Goal: Task Accomplishment & Management: Use online tool/utility

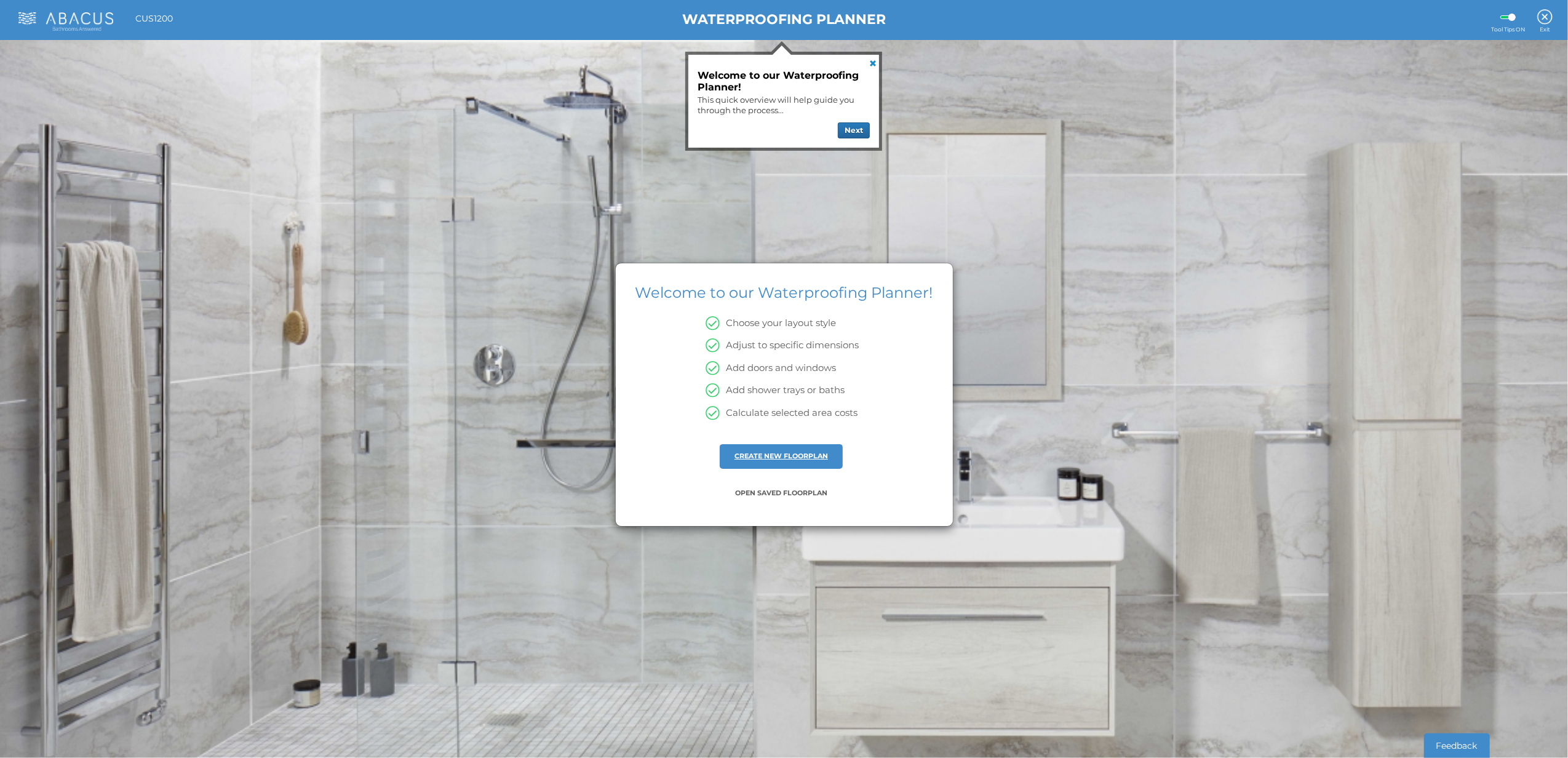
click at [806, 460] on link "CREATE NEW FLOORPLAN" at bounding box center [781, 456] width 94 height 9
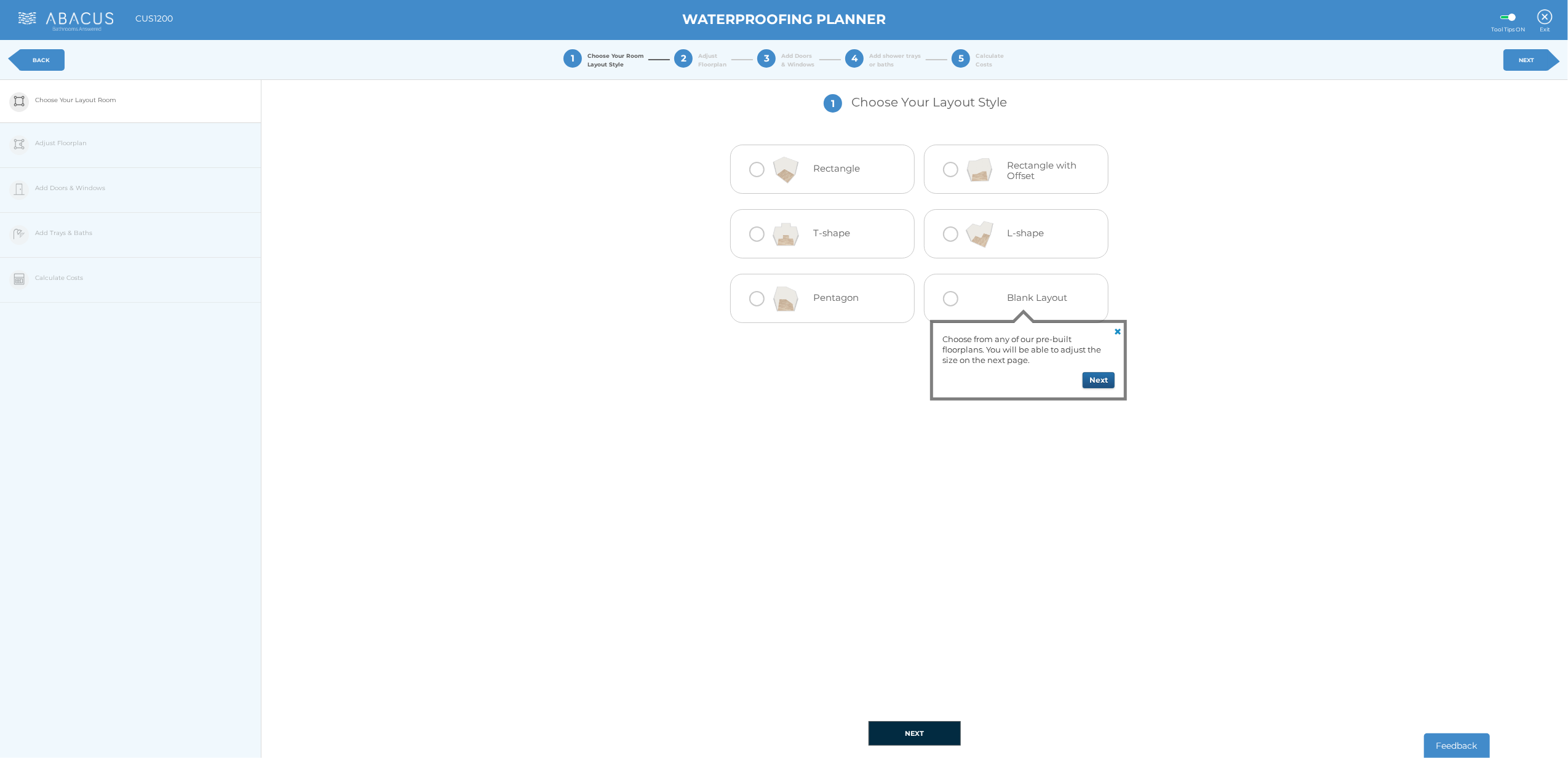
click at [1093, 380] on button "Next" at bounding box center [1098, 380] width 32 height 16
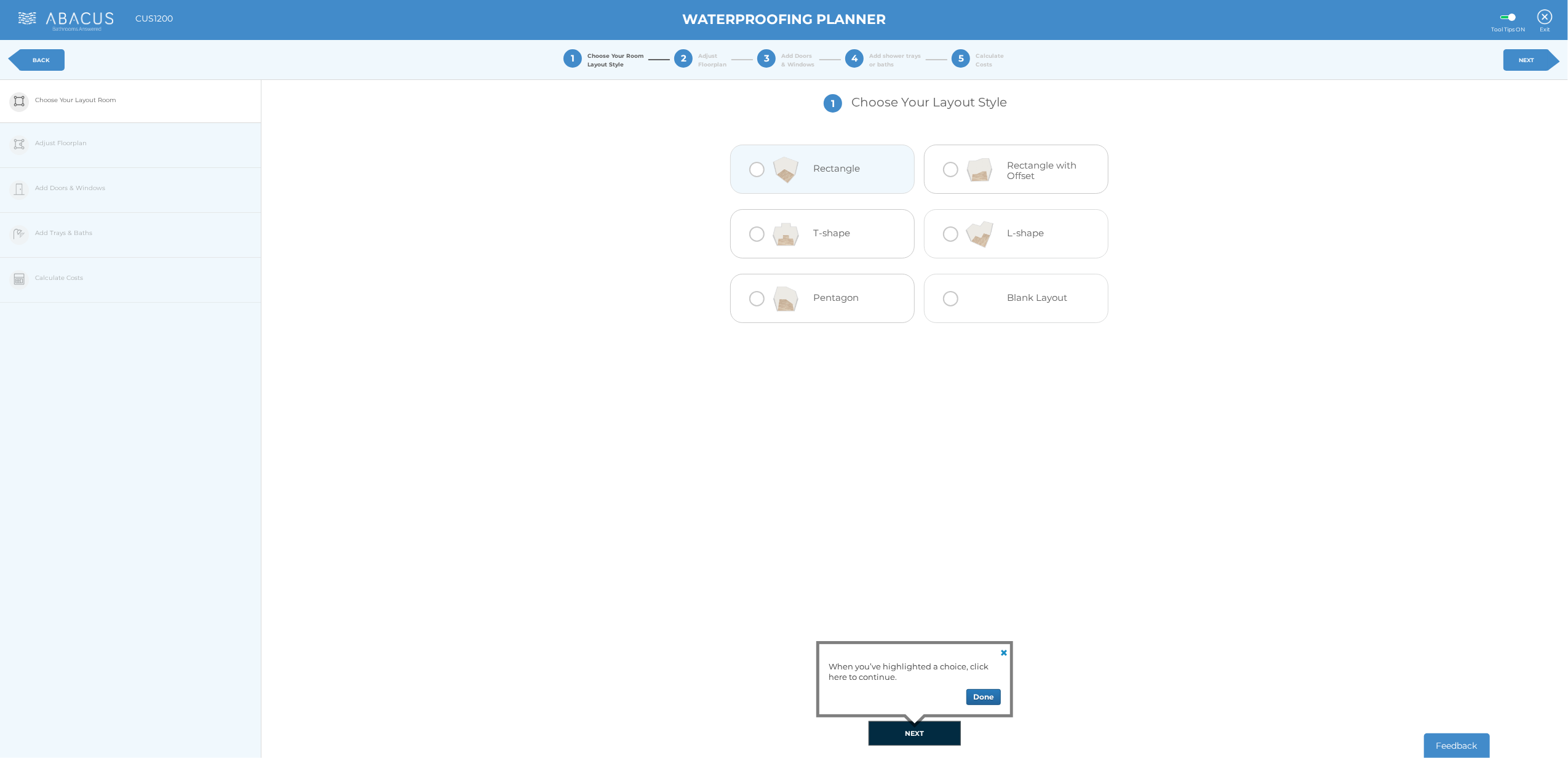
click at [806, 175] on div at bounding box center [786, 170] width 55 height 49
click at [944, 732] on button "NEXT" at bounding box center [915, 733] width 92 height 25
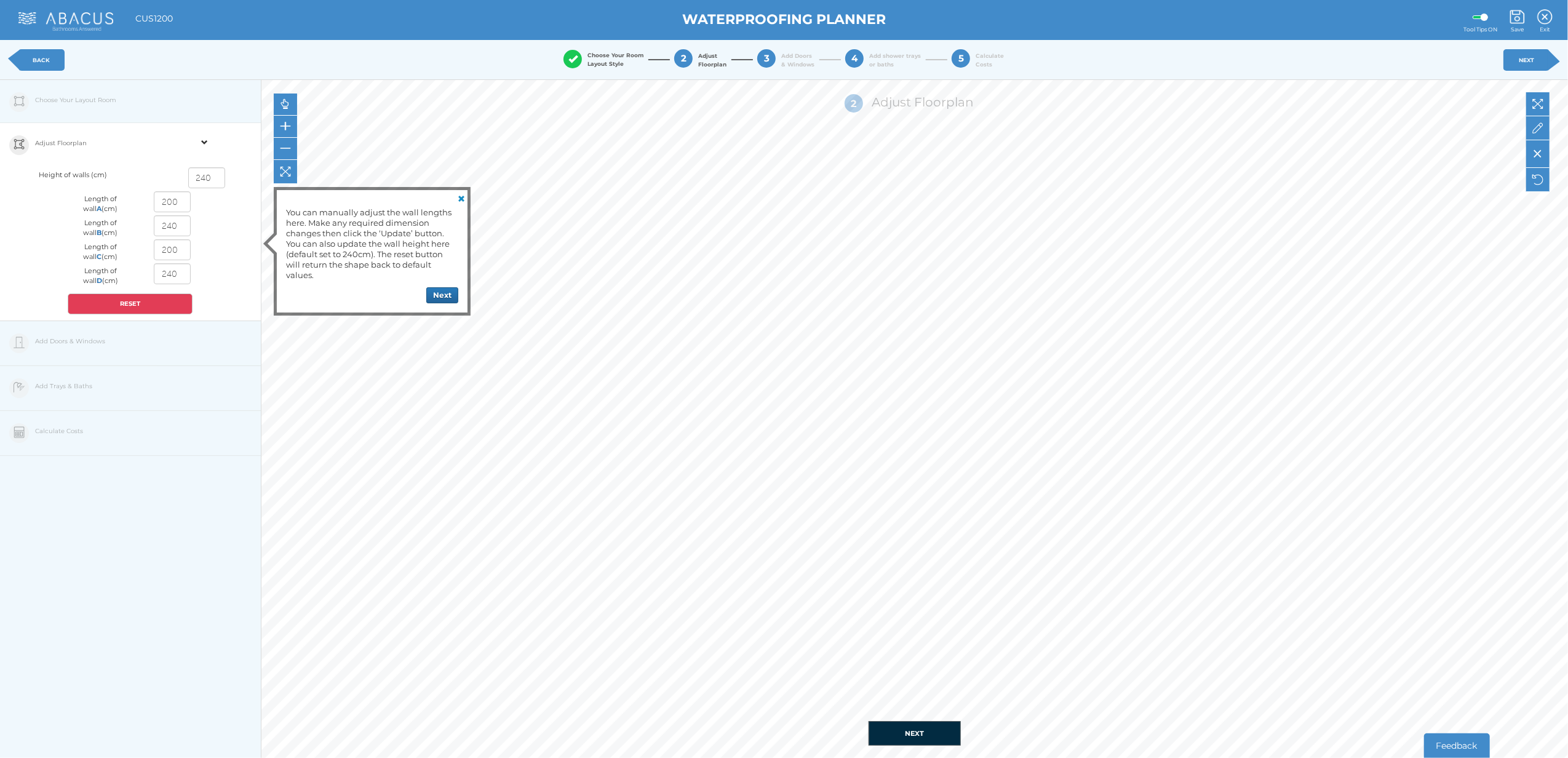
click at [940, 735] on button "NEXT" at bounding box center [915, 733] width 92 height 25
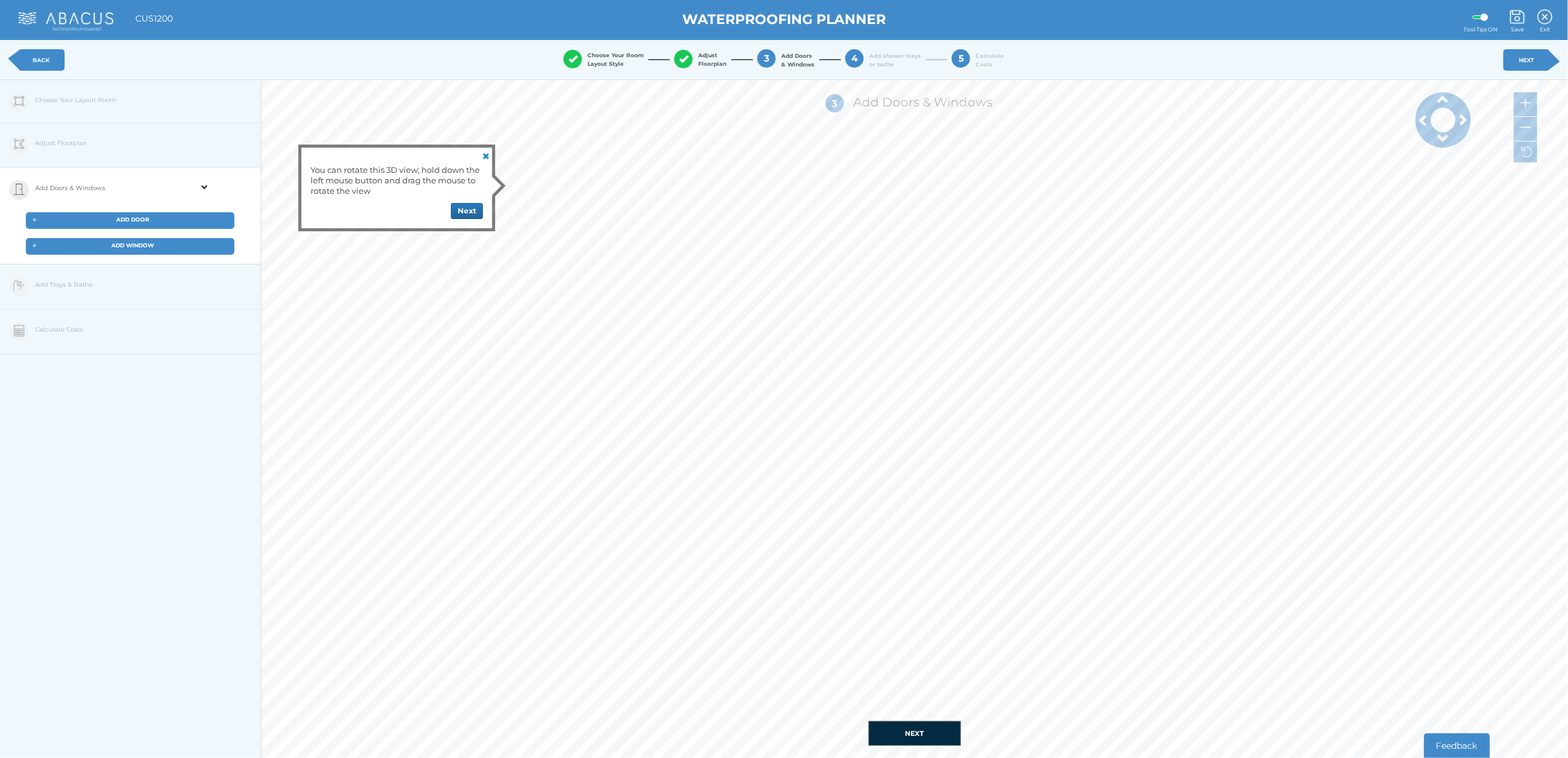
click at [162, 244] on div "+ ADD WINDOW" at bounding box center [130, 247] width 209 height 16
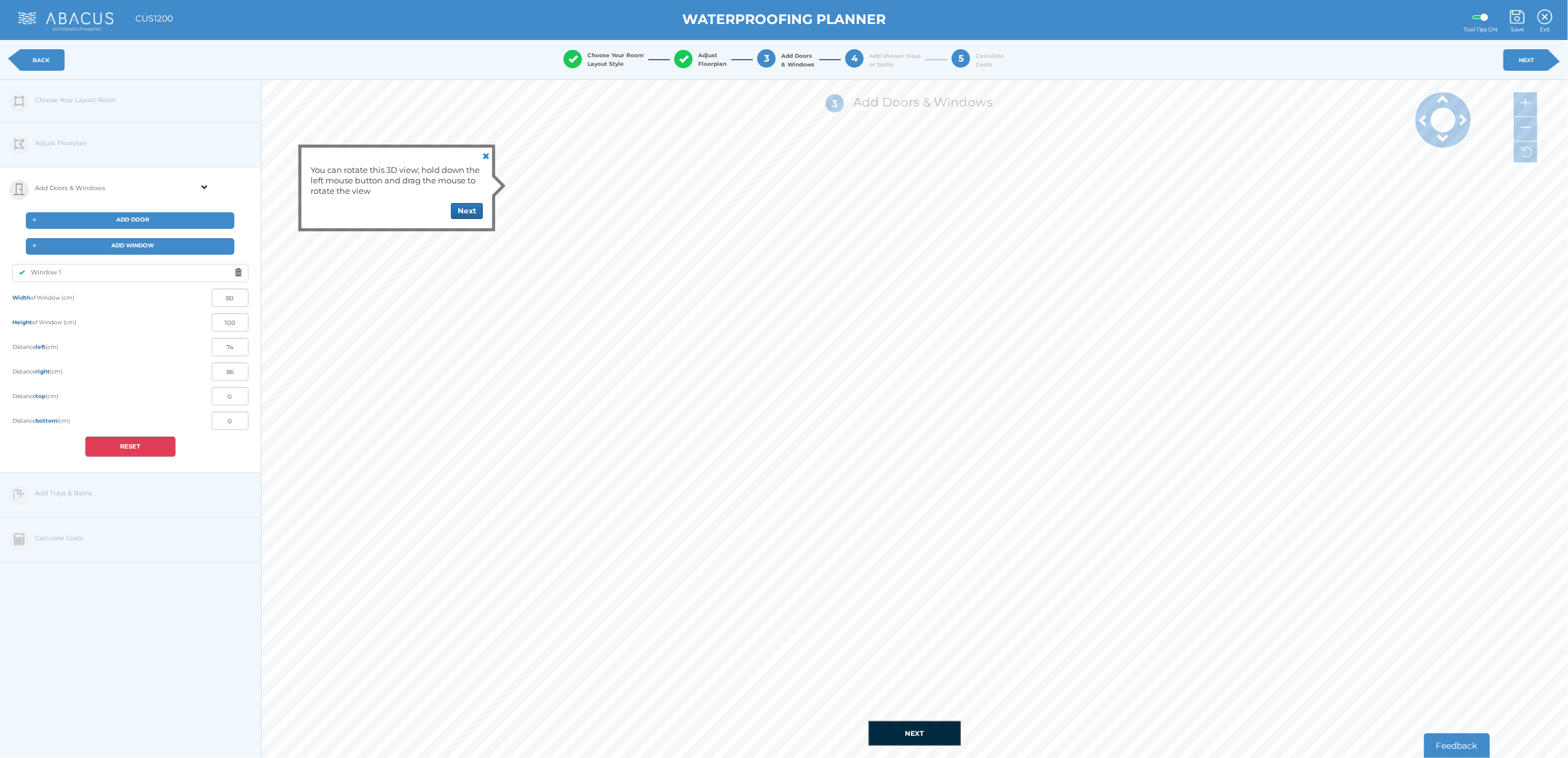
type input "101"
type input "59"
type input "1"
type input "139"
type input "0"
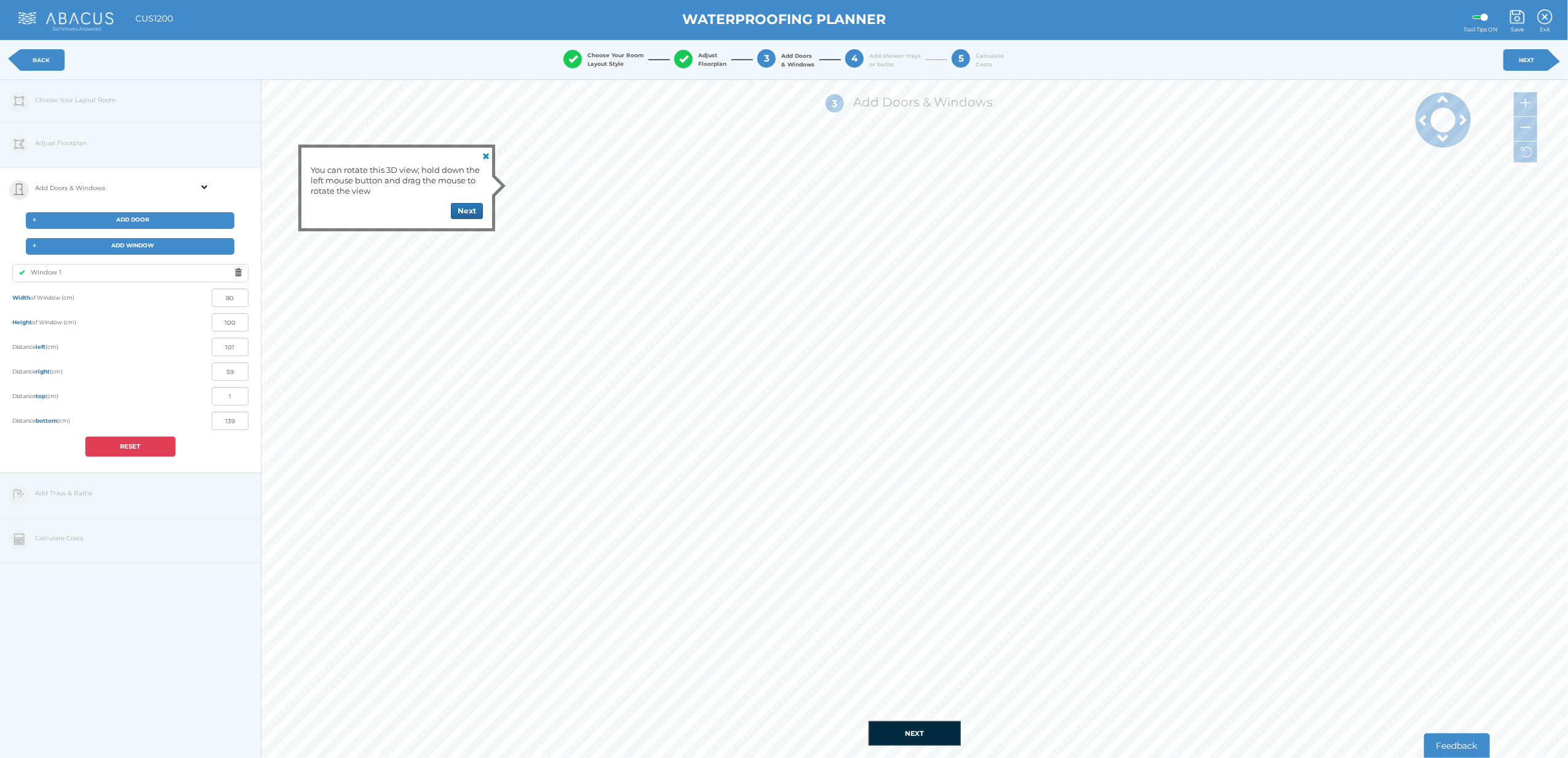
type input "120"
type input "76"
type input "64"
type input "73"
type input "47"
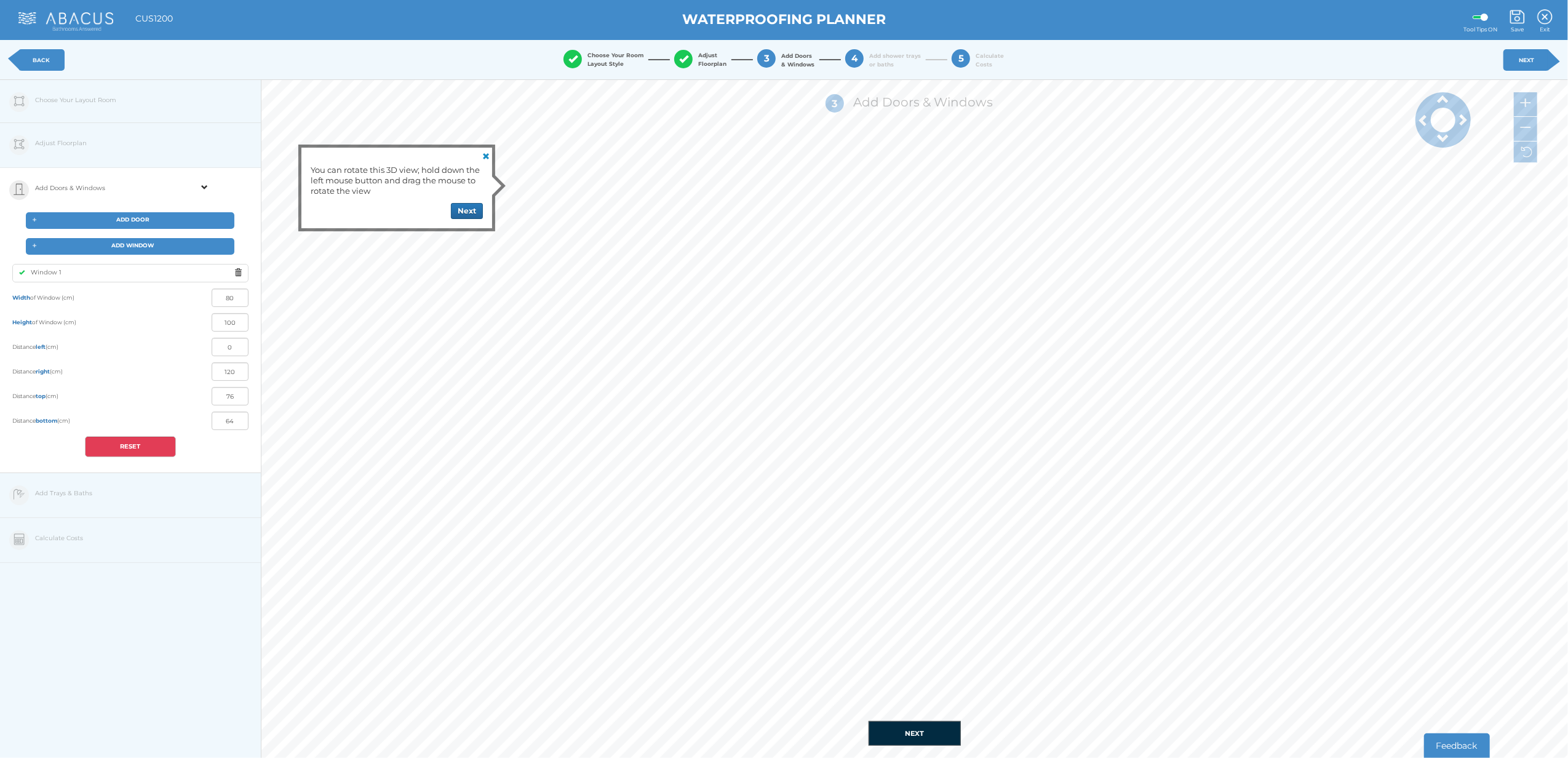
type input "79"
type input "61"
type input "120"
type input "0"
type input "84"
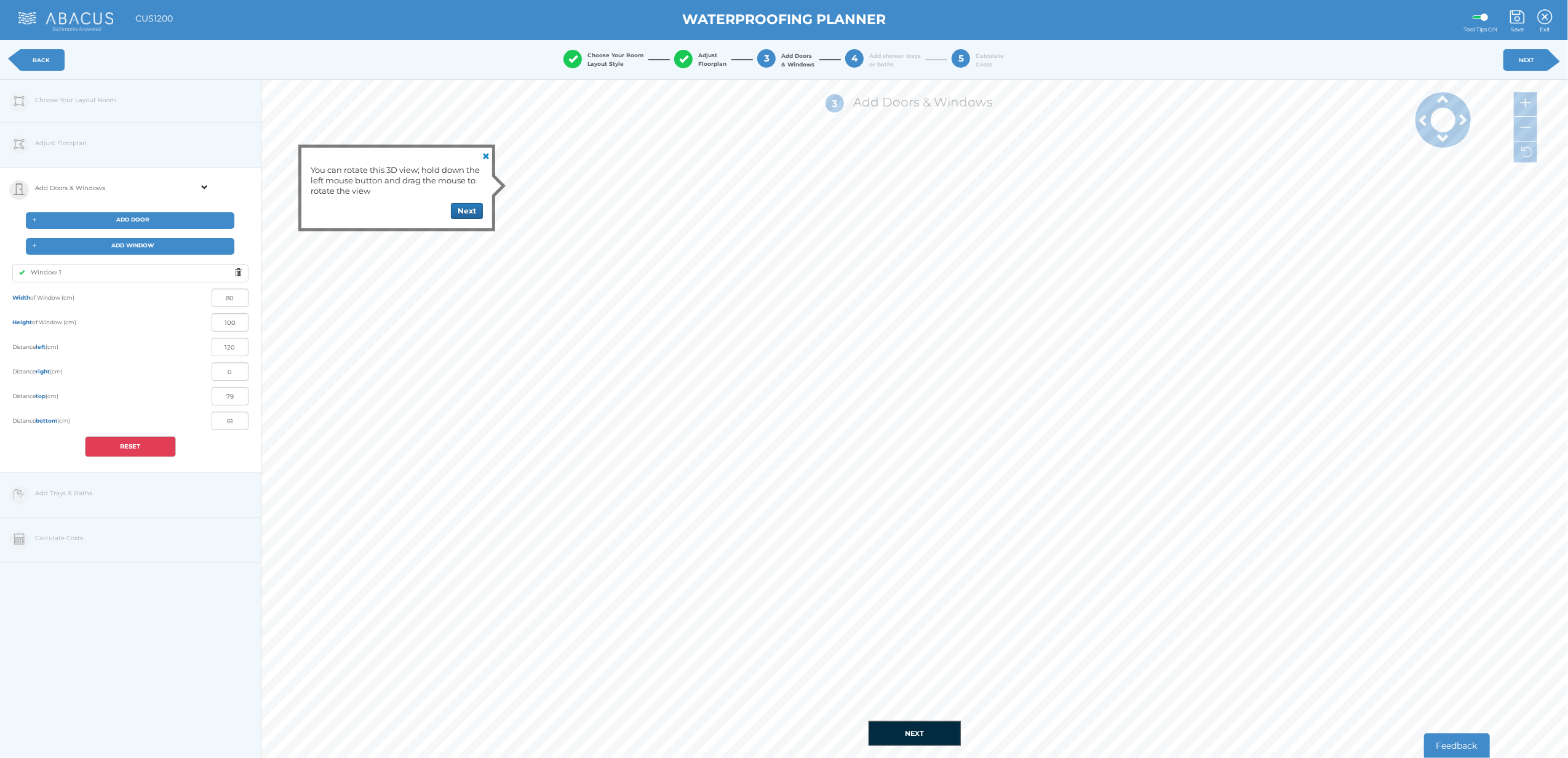
type input "76"
type input "1"
type input "139"
type input "105"
type input "55"
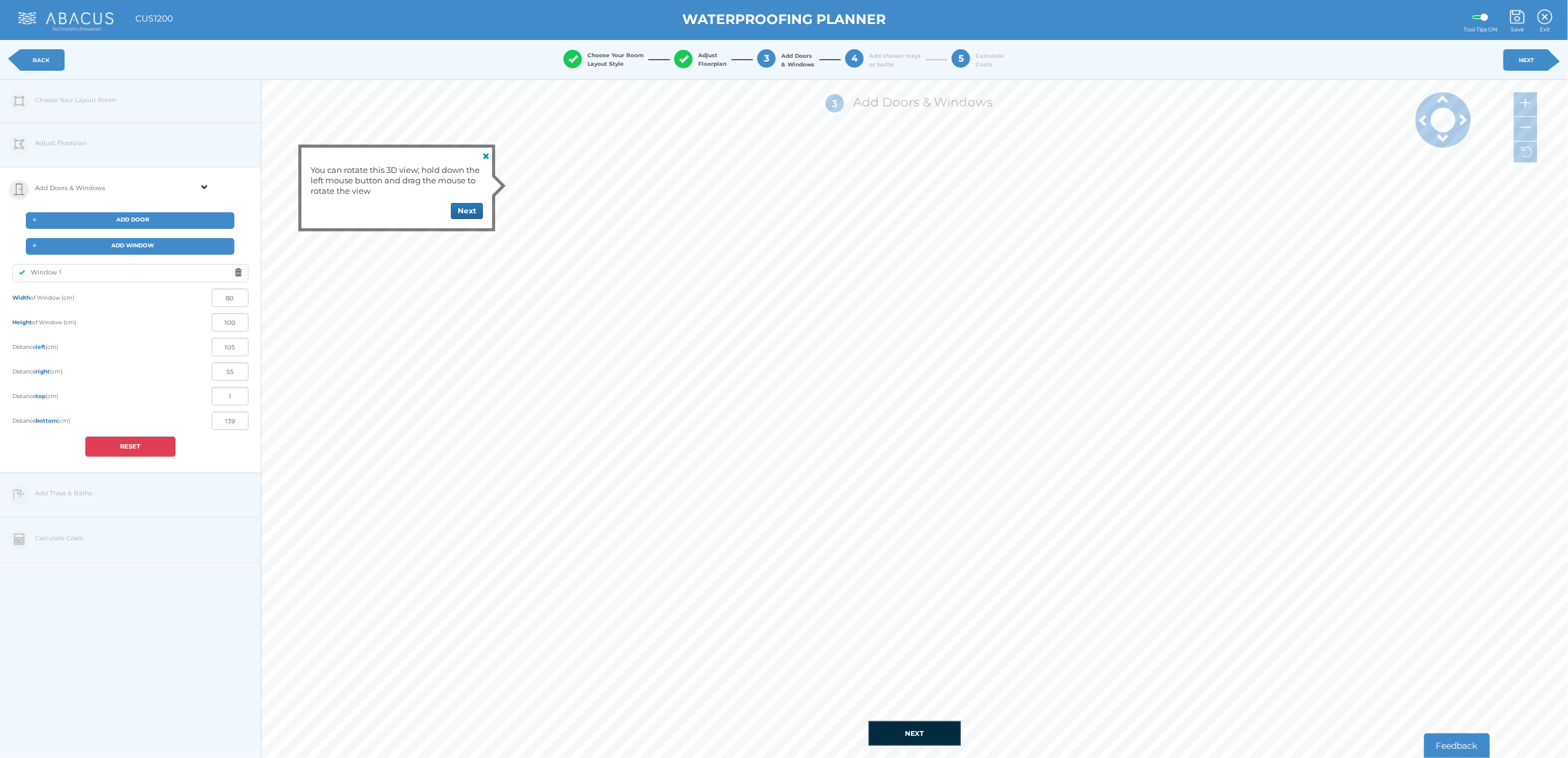
type input "92"
type input "68"
type input "86"
type input "74"
type input "83"
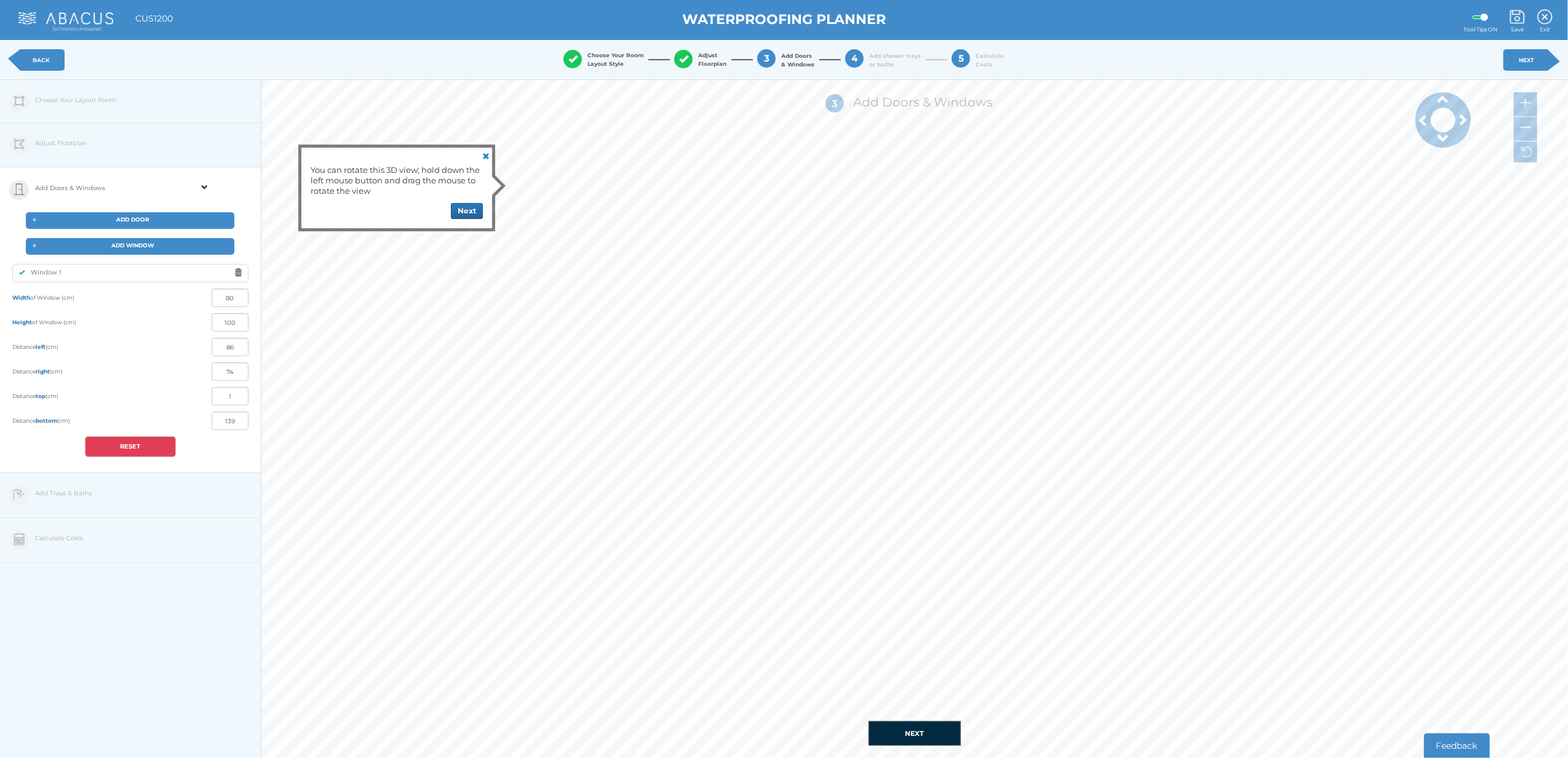
type input "77"
type input "86"
type input "74"
type input "88"
type input "72"
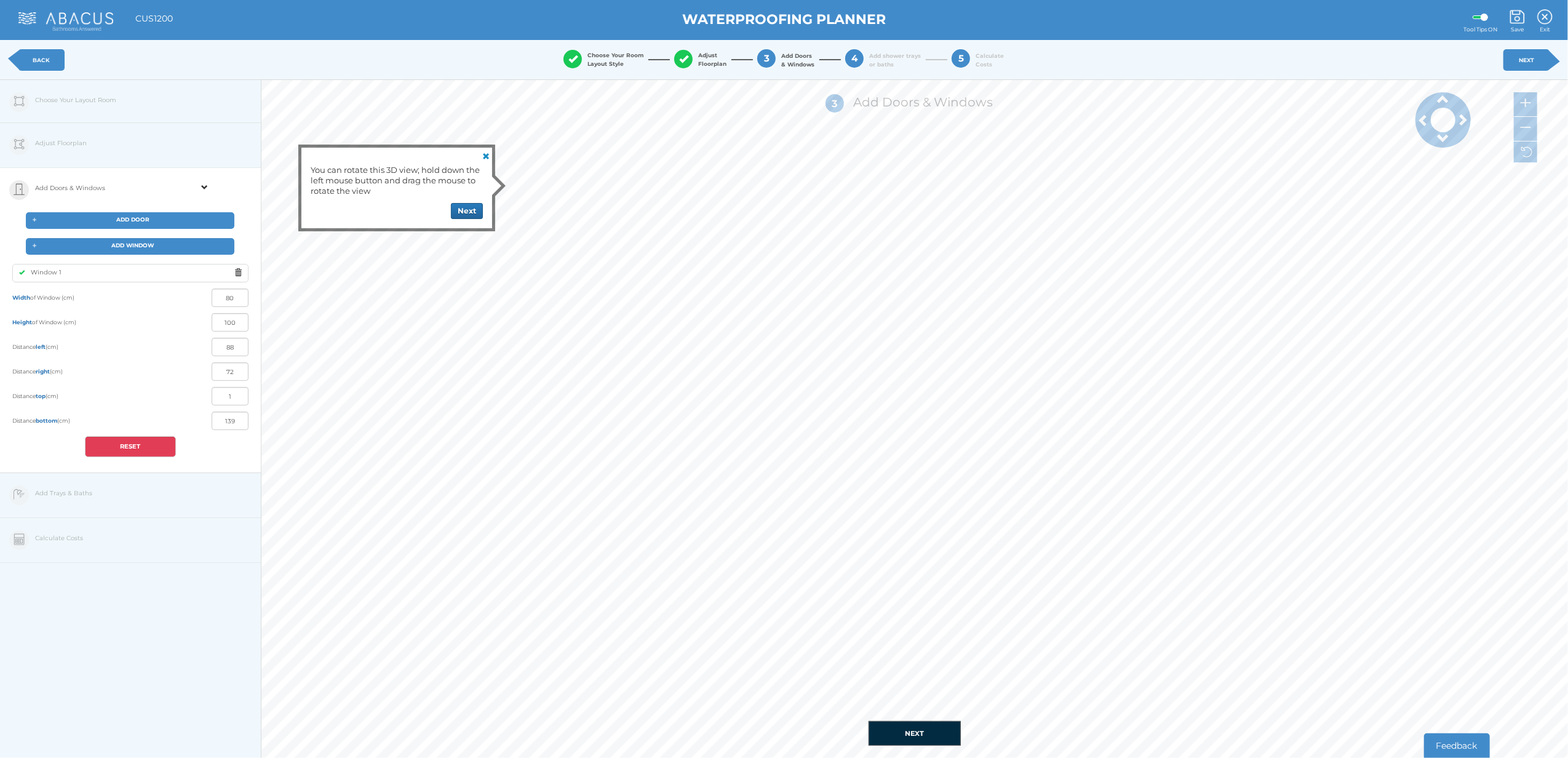
type input "97"
type input "63"
type input "103"
type input "57"
type input "106"
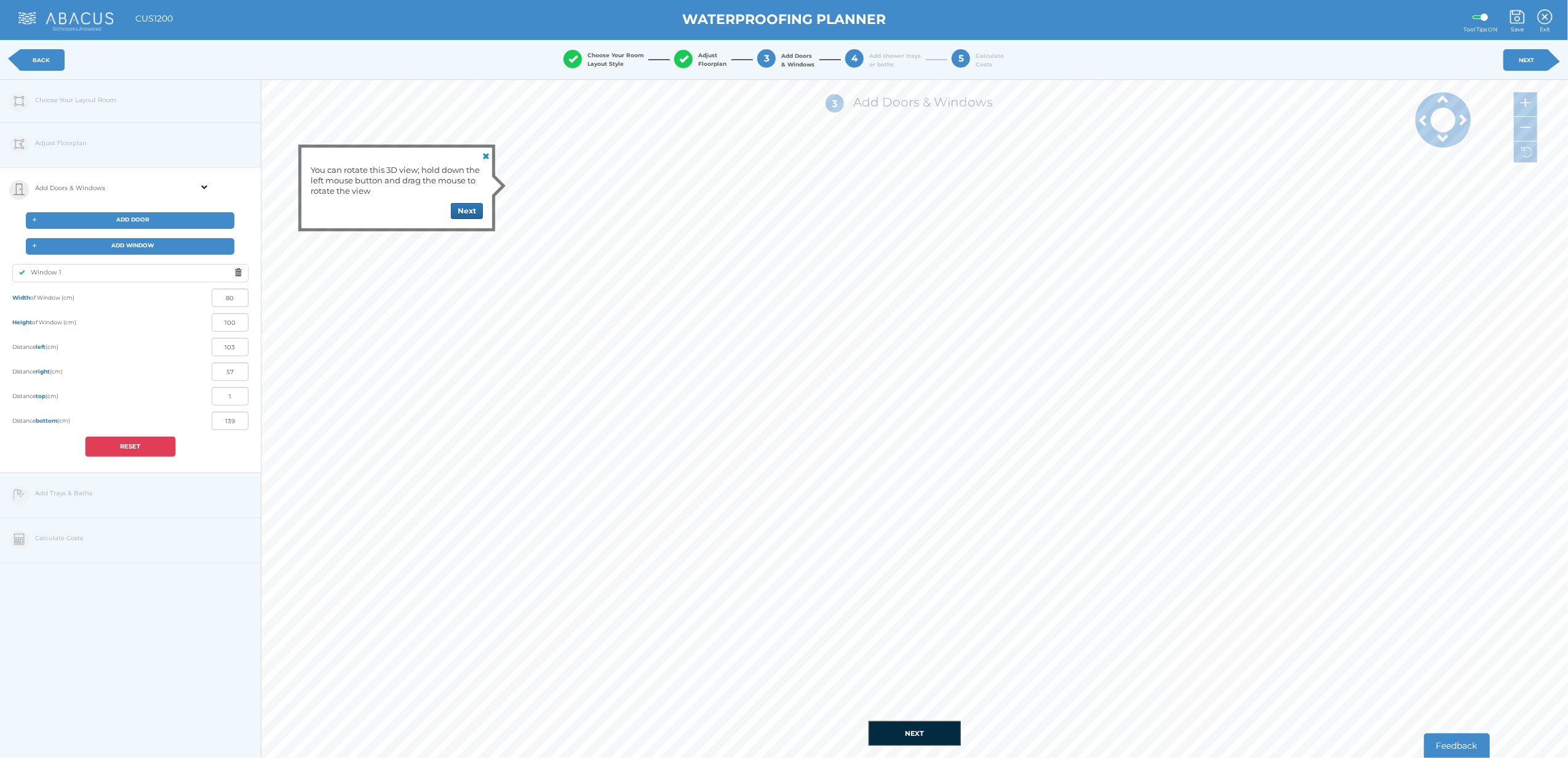
type input "54"
type input "104"
type input "56"
type input "102"
type input "58"
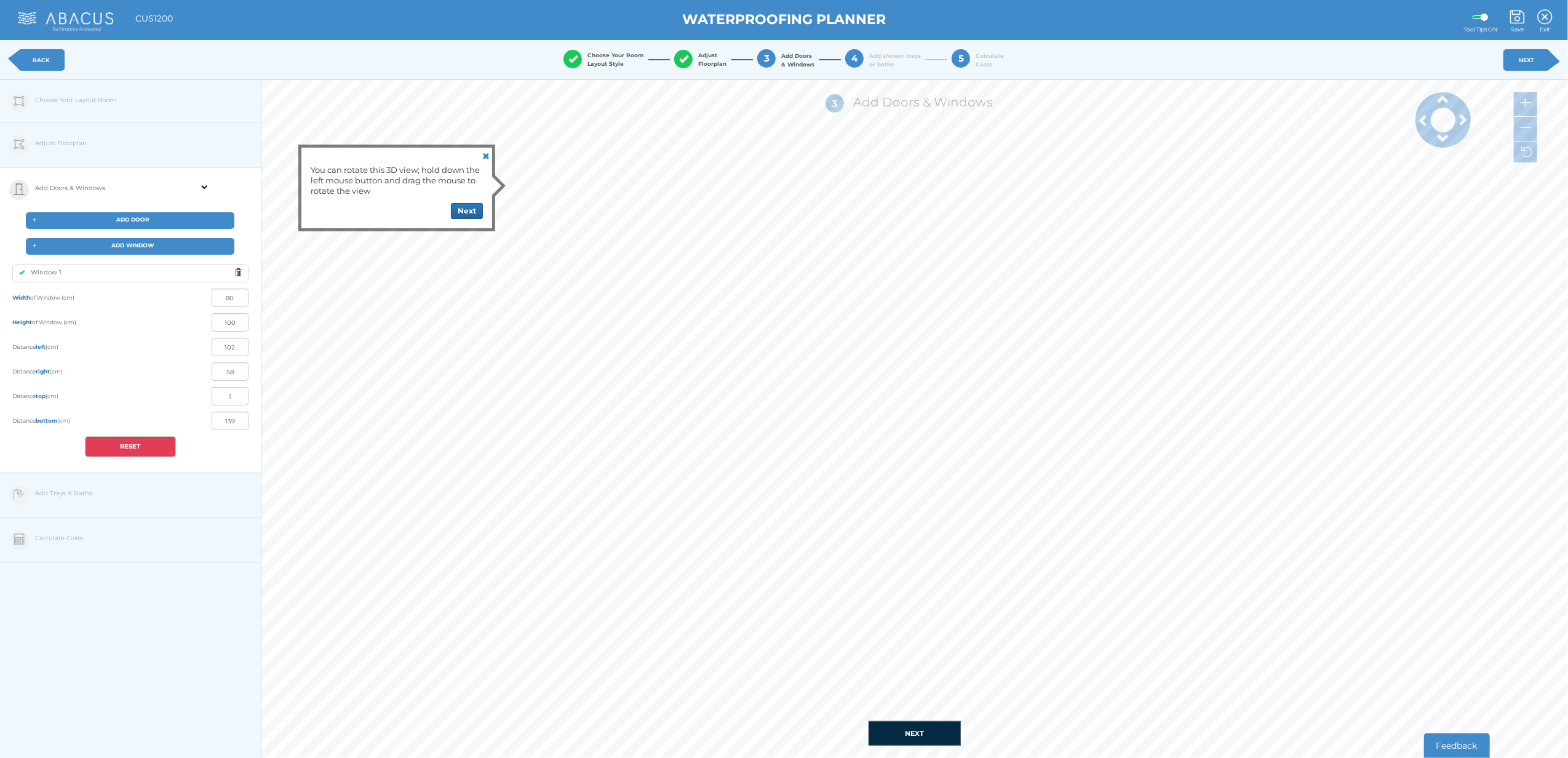
type input "101"
type input "59"
type input "100"
type input "60"
type input "95"
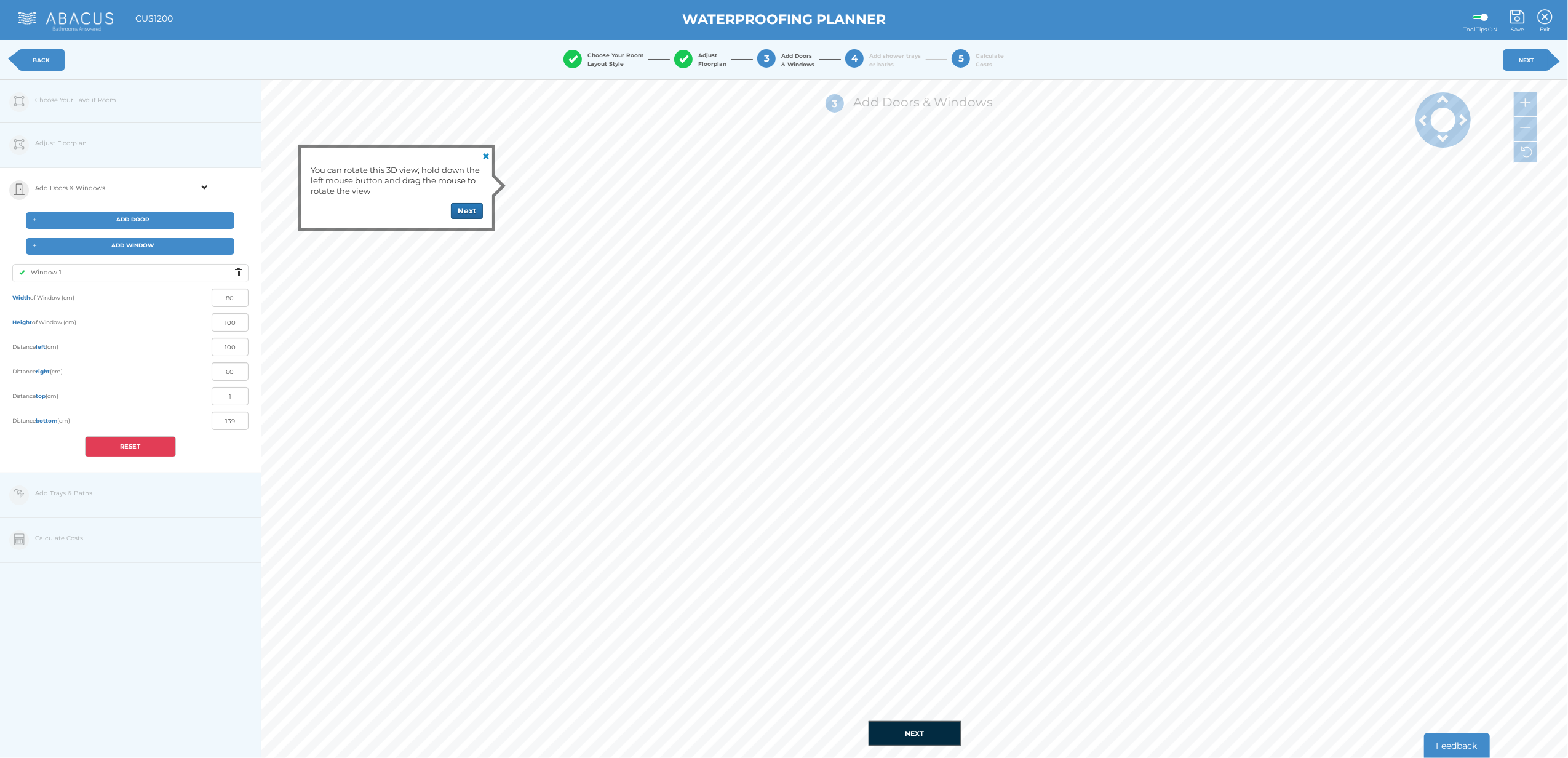
type input "65"
type input "93"
type input "67"
type input "89"
type input "71"
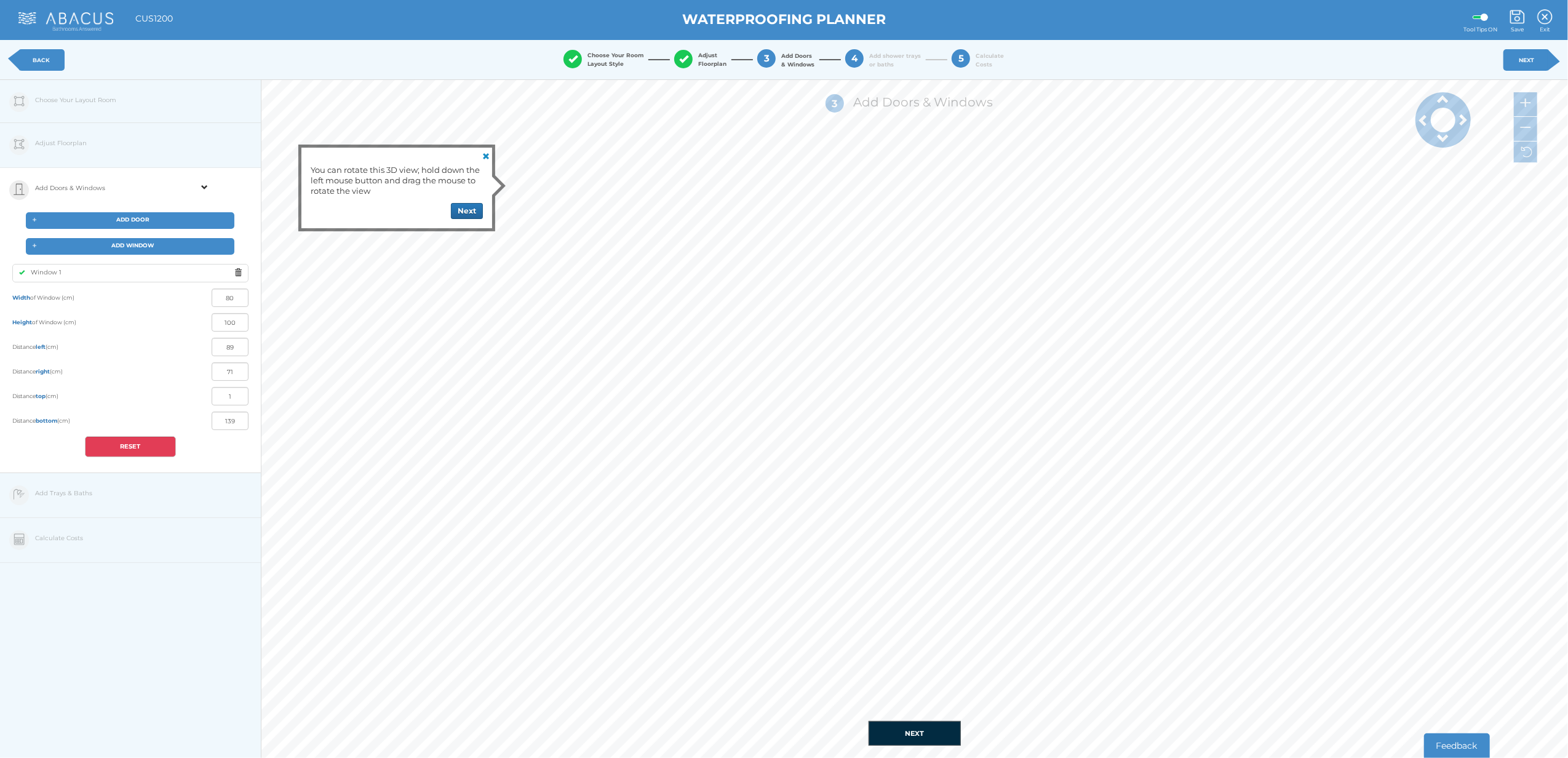
type input "86"
type input "74"
type input "77"
type input "83"
type input "56"
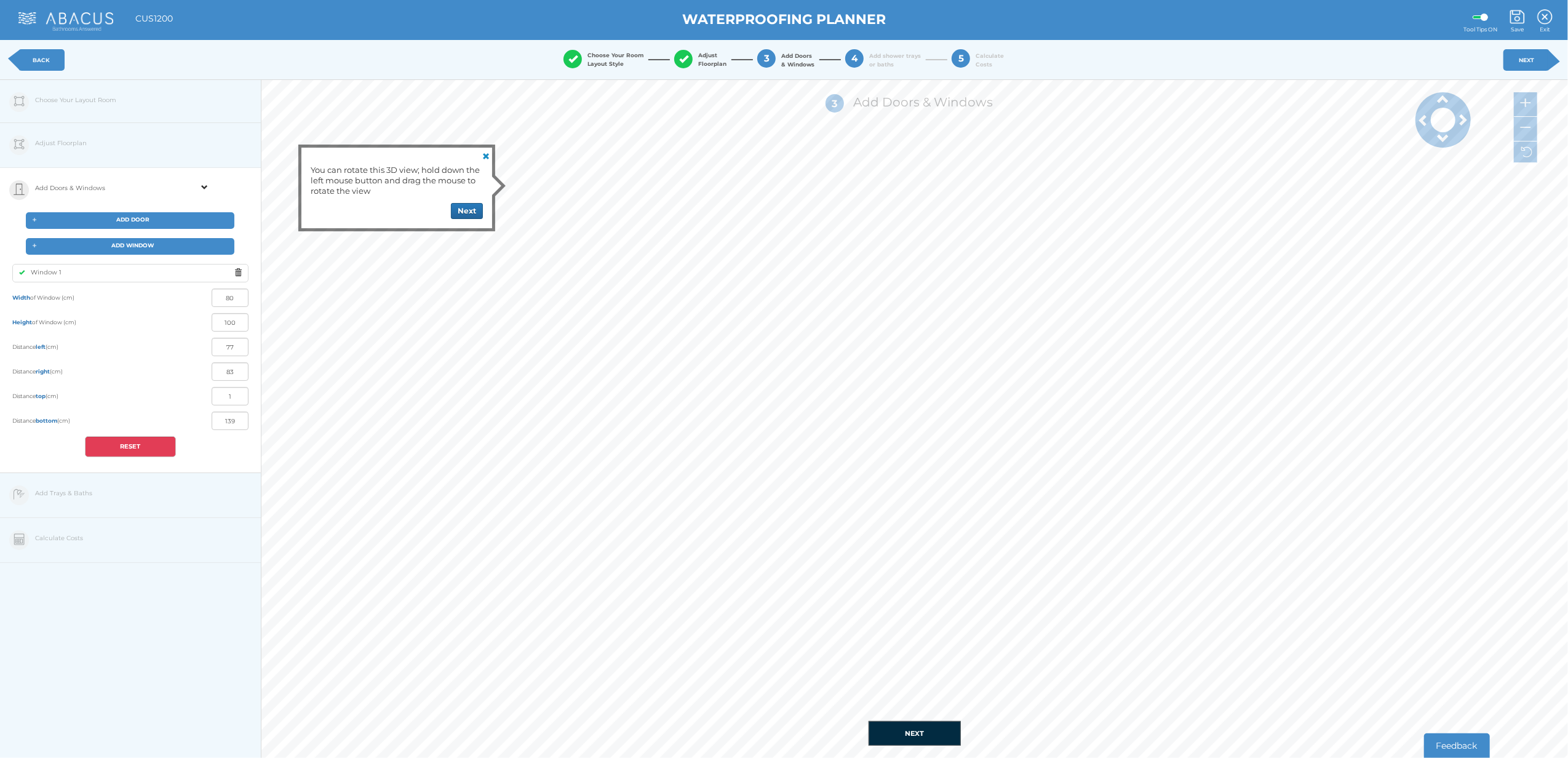
type input "104"
type input "7"
type input "153"
type input "26"
type input "114"
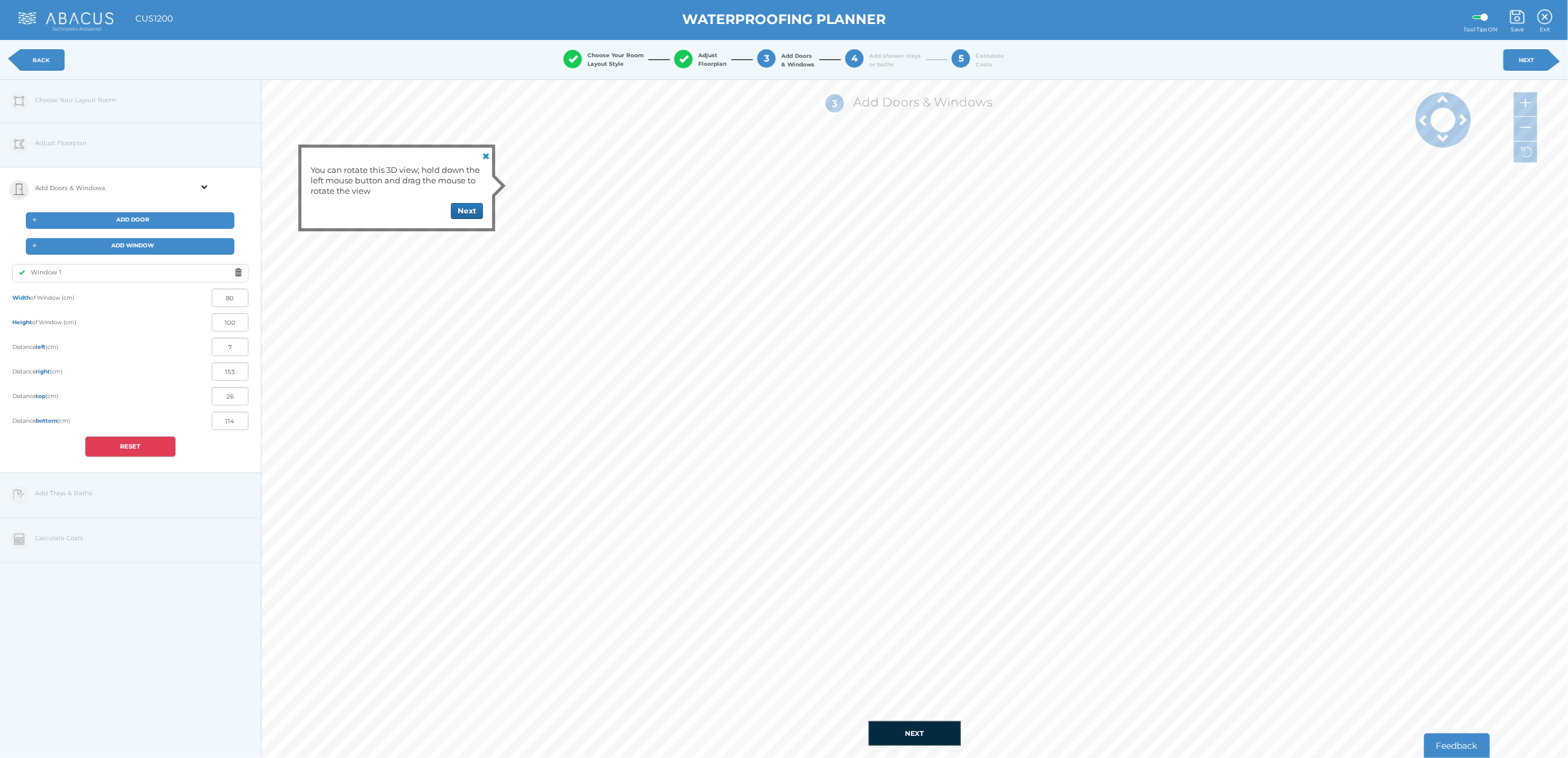
type input "120"
type input "0"
type input "58"
type input "82"
type input "49"
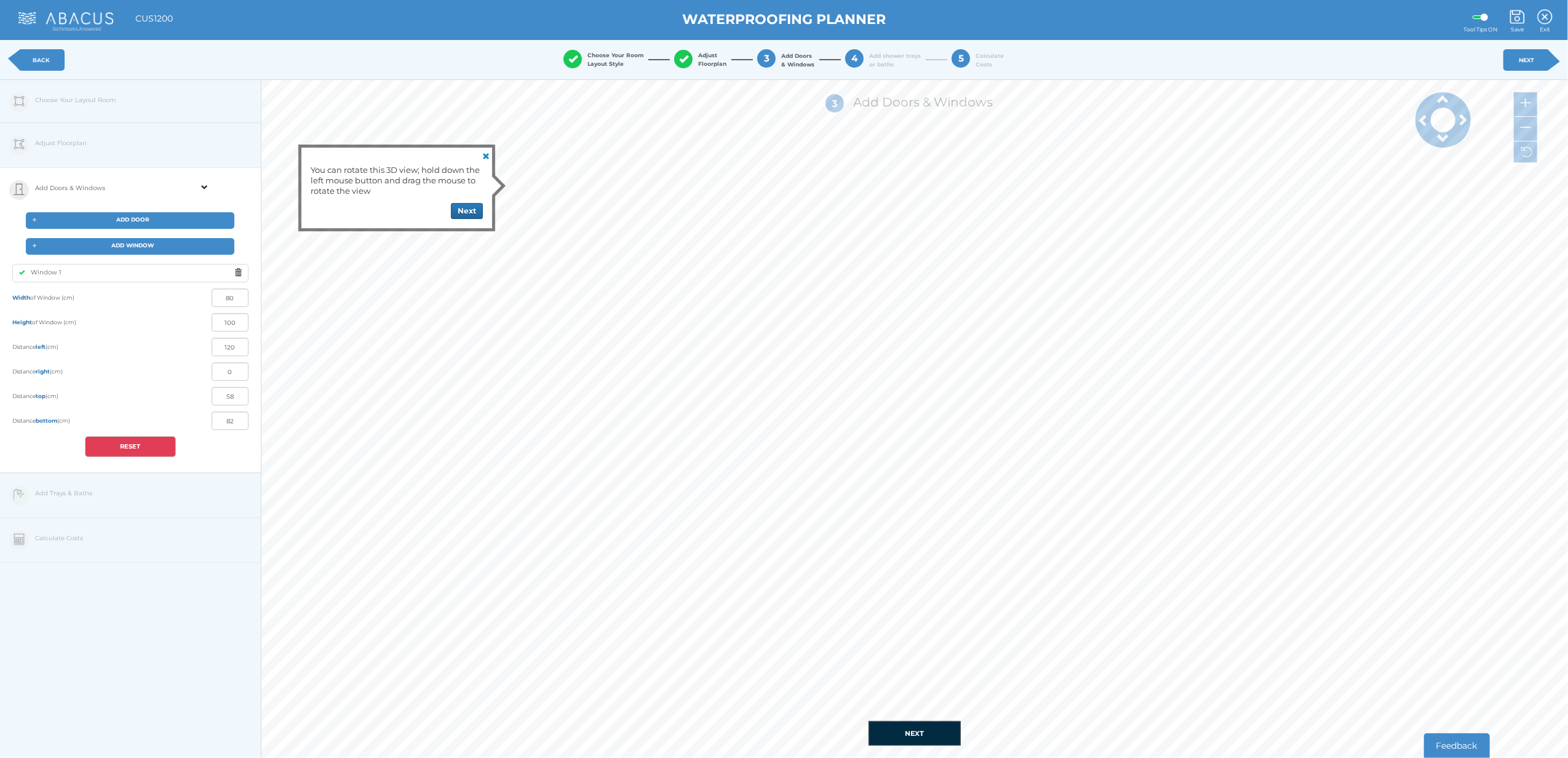
type input "91"
type input "106"
type input "14"
type input "42"
type input "98"
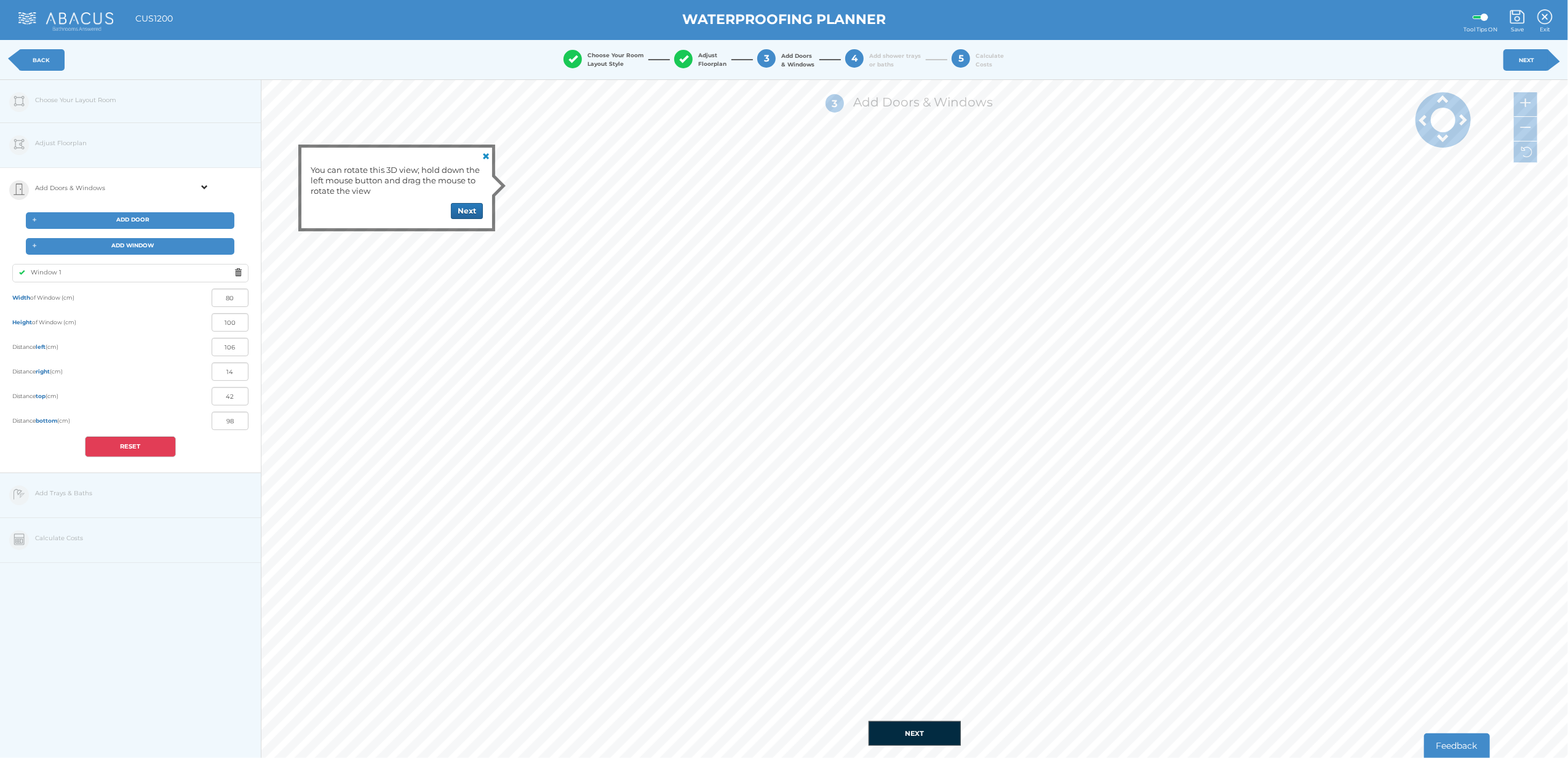
type input "88"
type input "32"
type input "38"
type input "102"
type input "74"
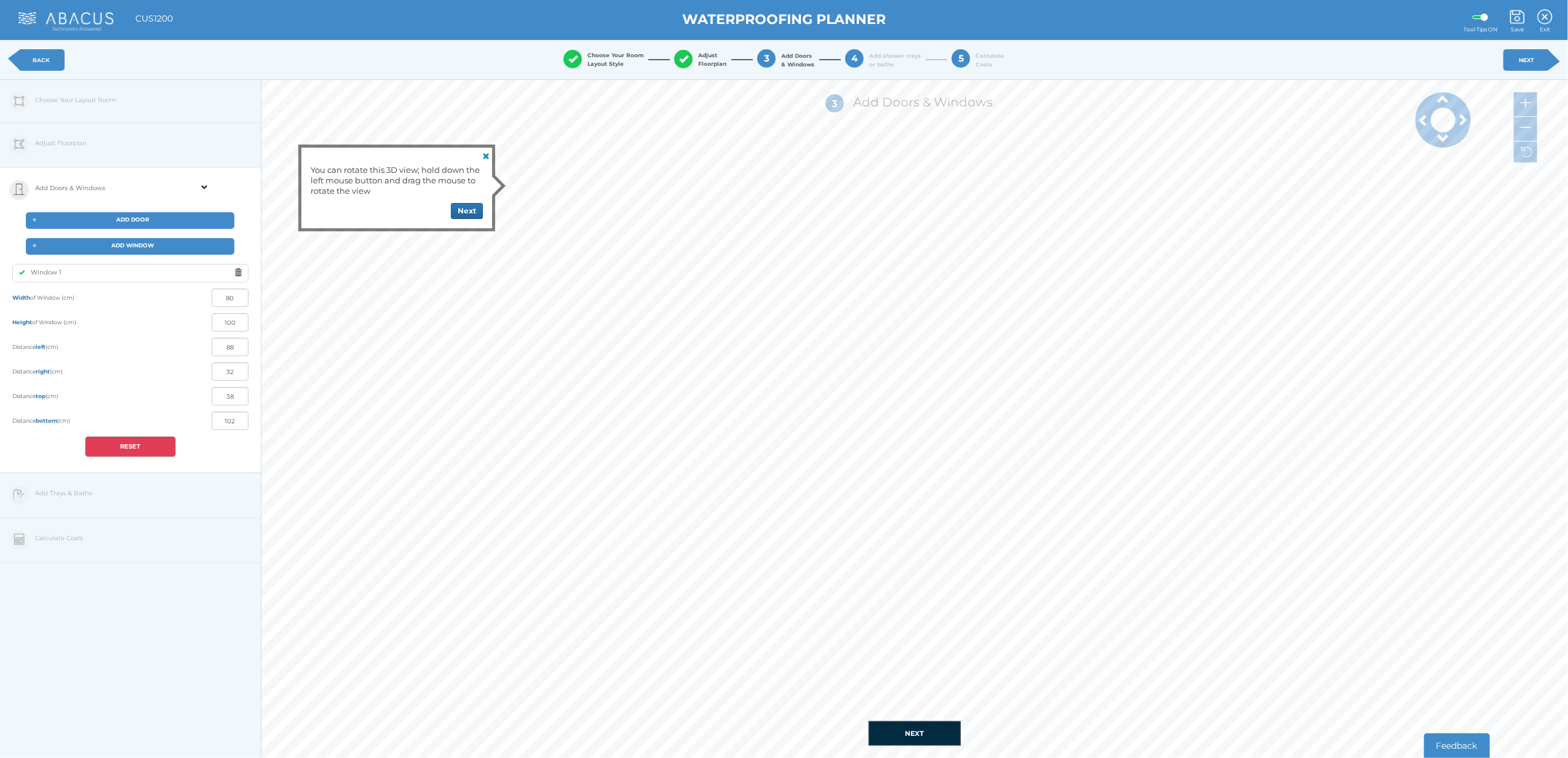
type input "46"
type input "36"
type input "104"
type input "72"
type input "48"
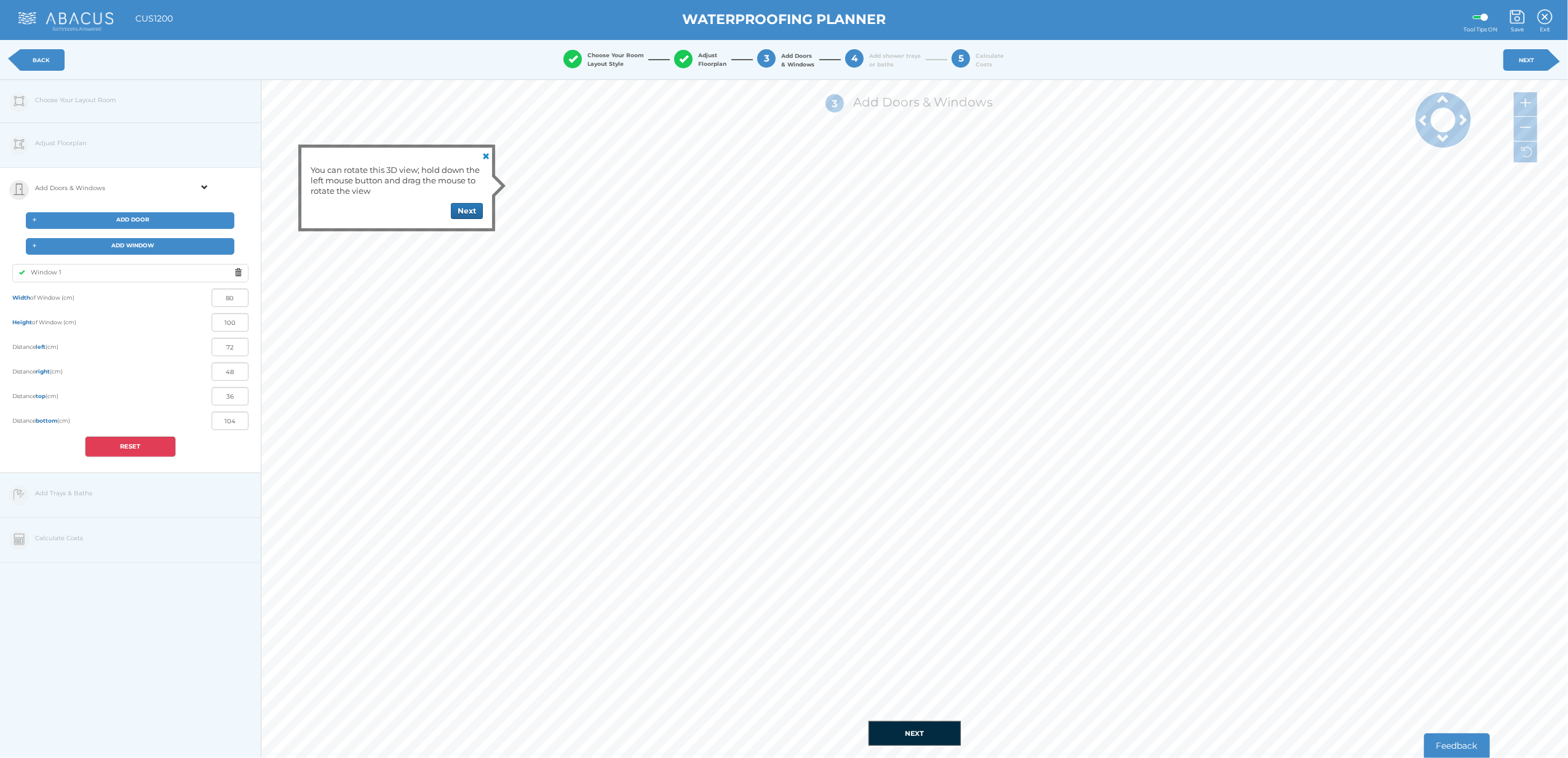
type input "71"
type input "49"
type input "70"
type input "50"
type input "68"
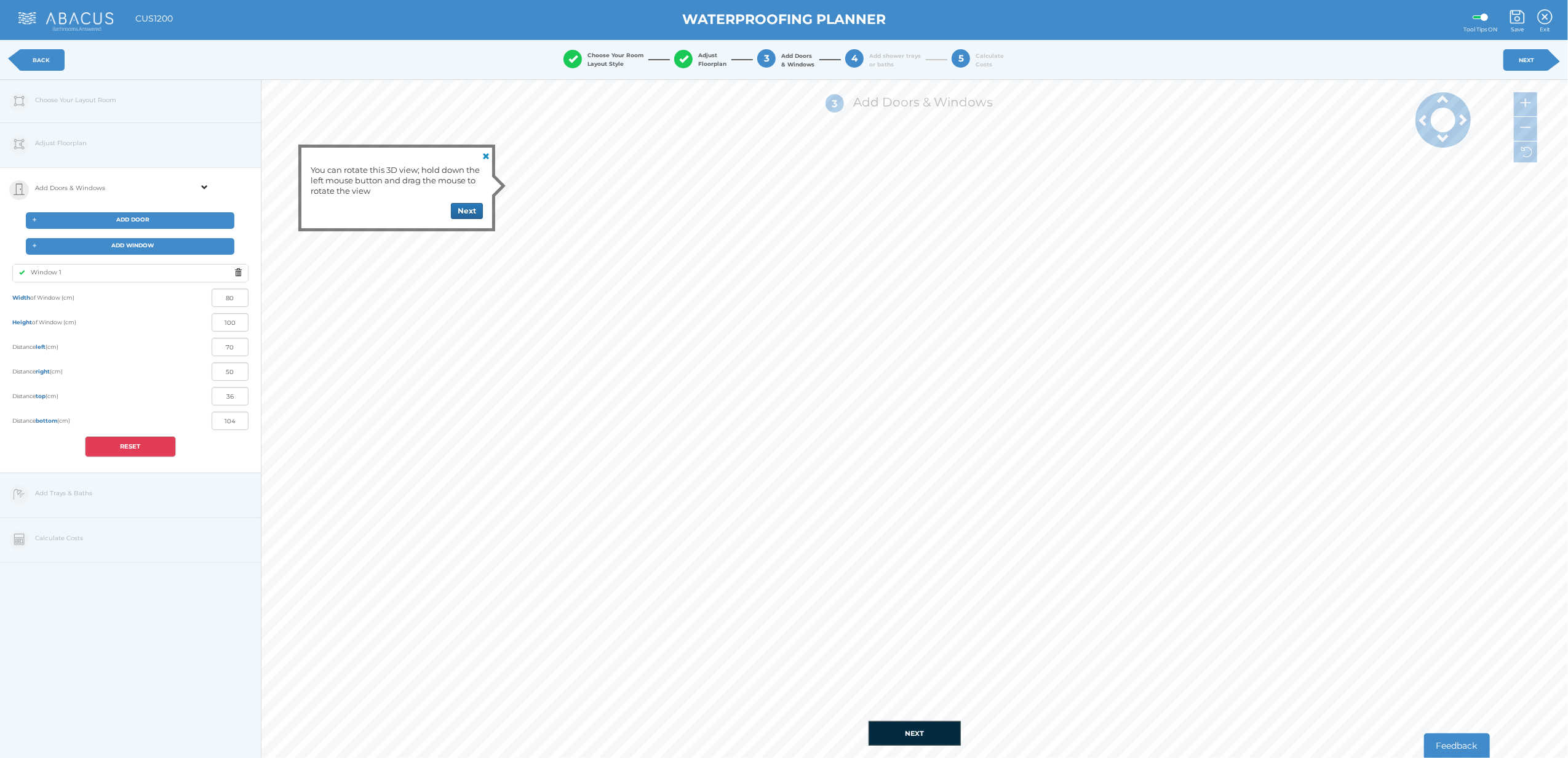
type input "52"
type input "65"
type input "55"
type input "62"
type input "58"
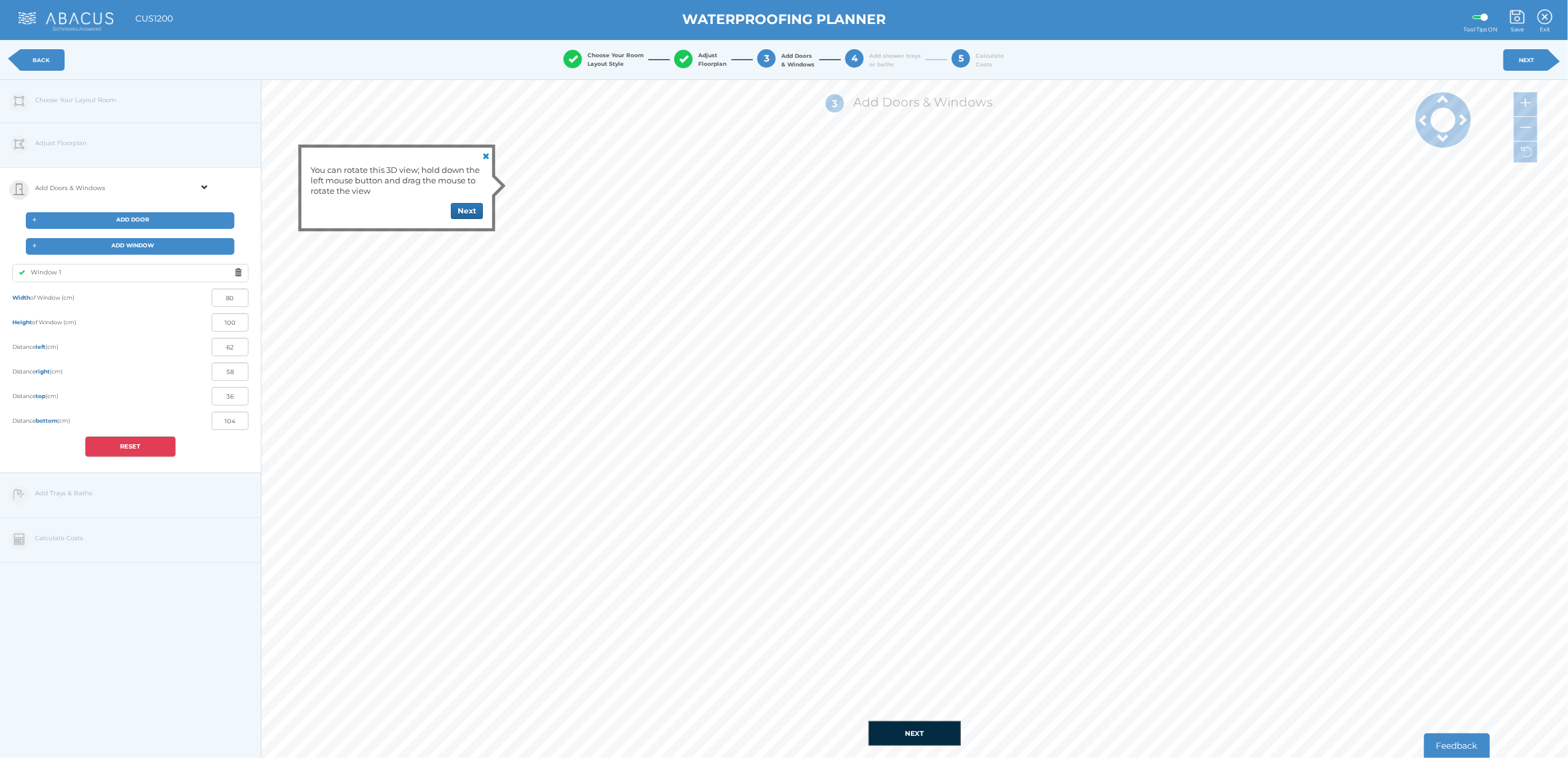
type input "61"
type input "59"
type input "60"
type input "59"
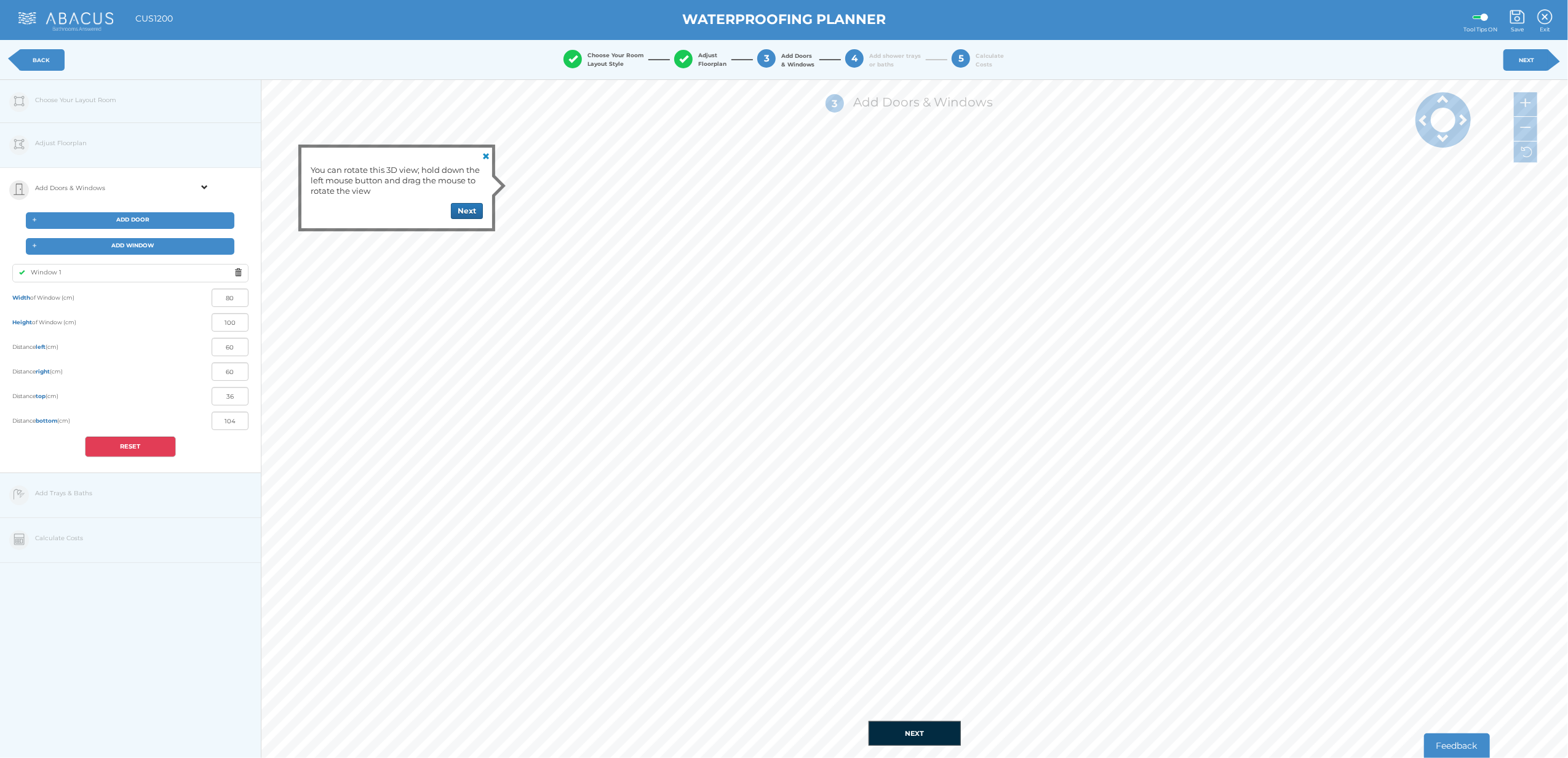
type input "61"
type input "35"
type input "105"
type input "35"
type input "105"
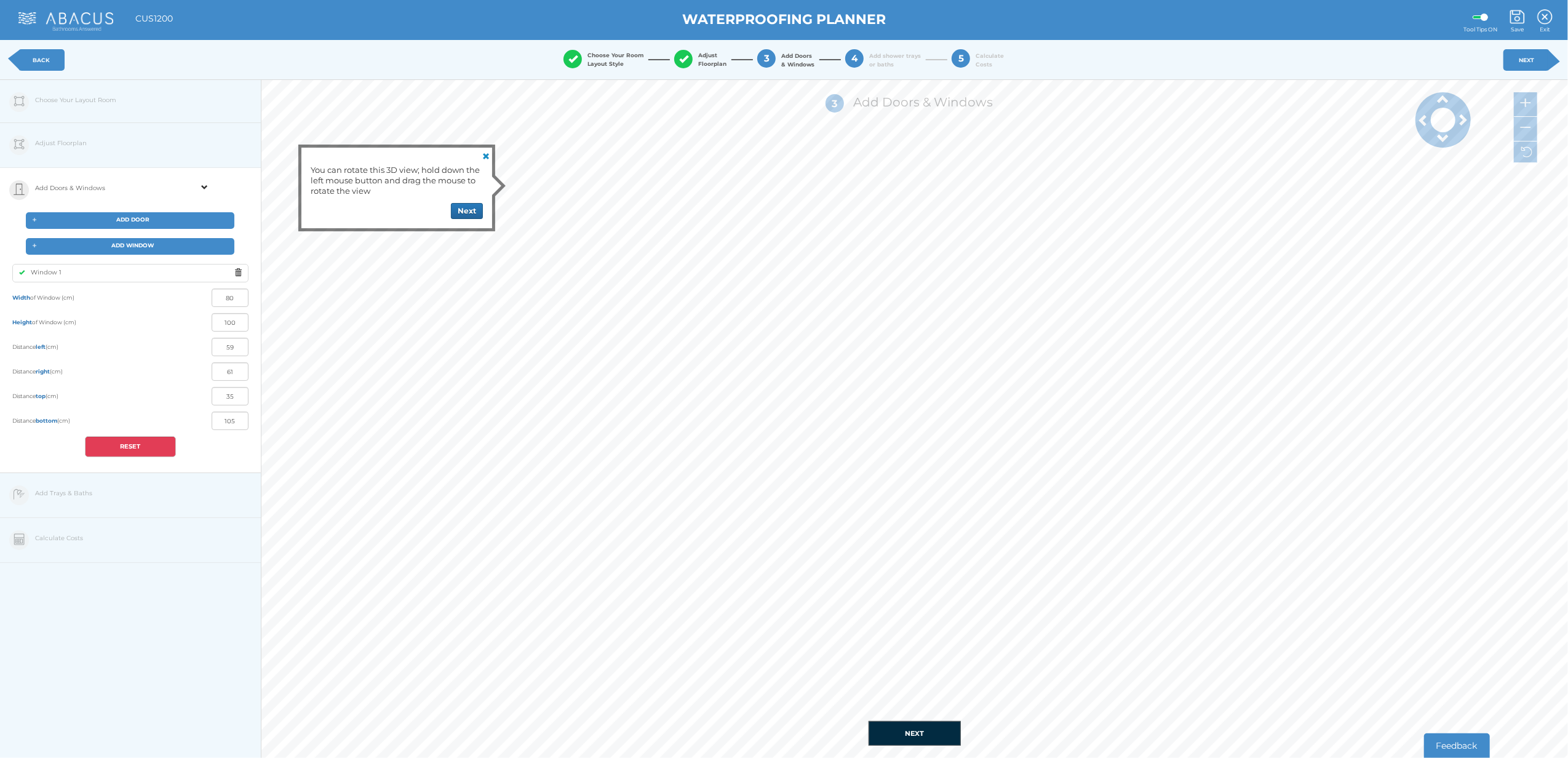
type input "58"
type input "62"
type input "57"
type input "63"
type input "52"
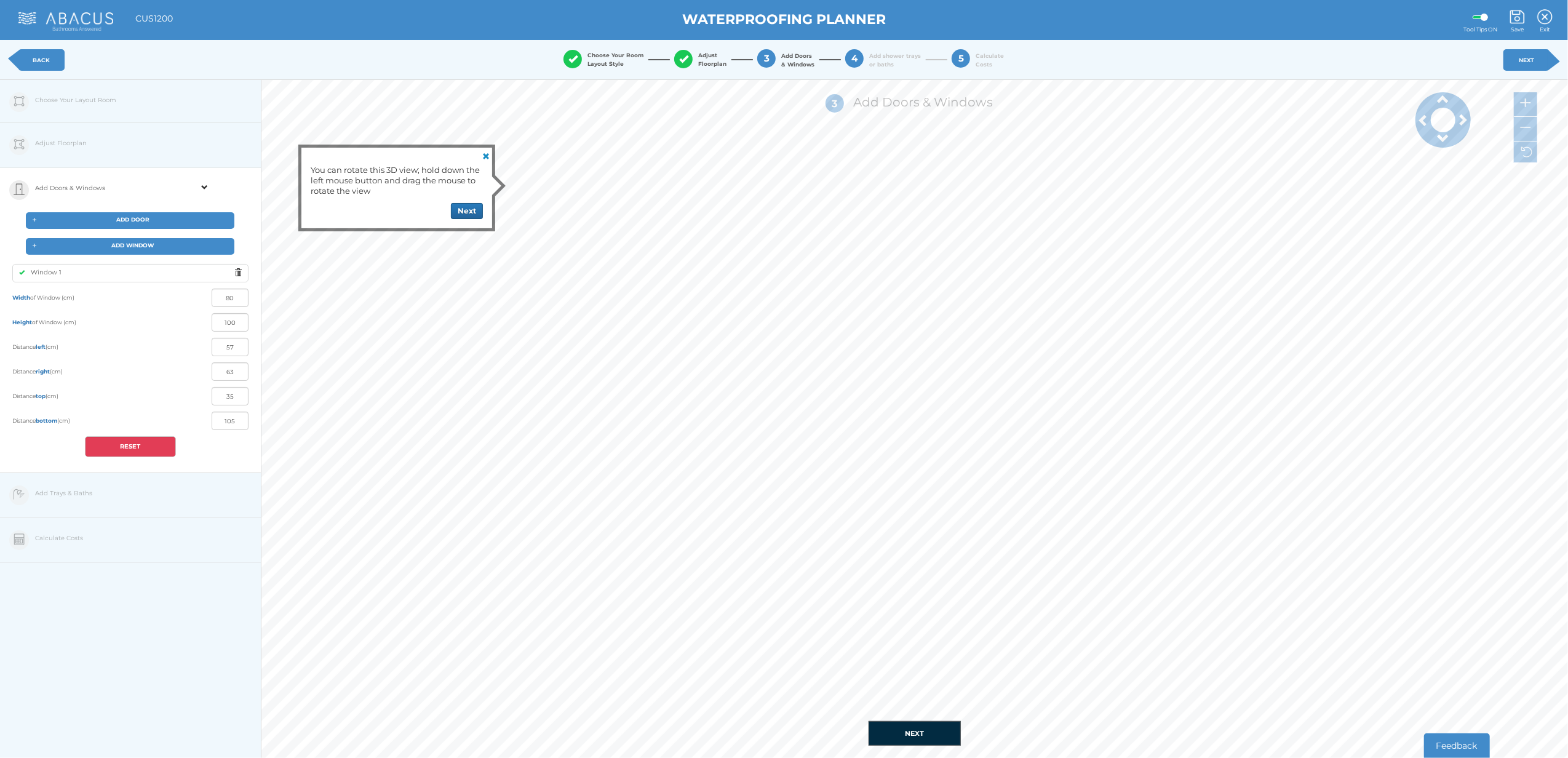
type input "68"
type input "45"
type input "75"
type input "33"
type input "107"
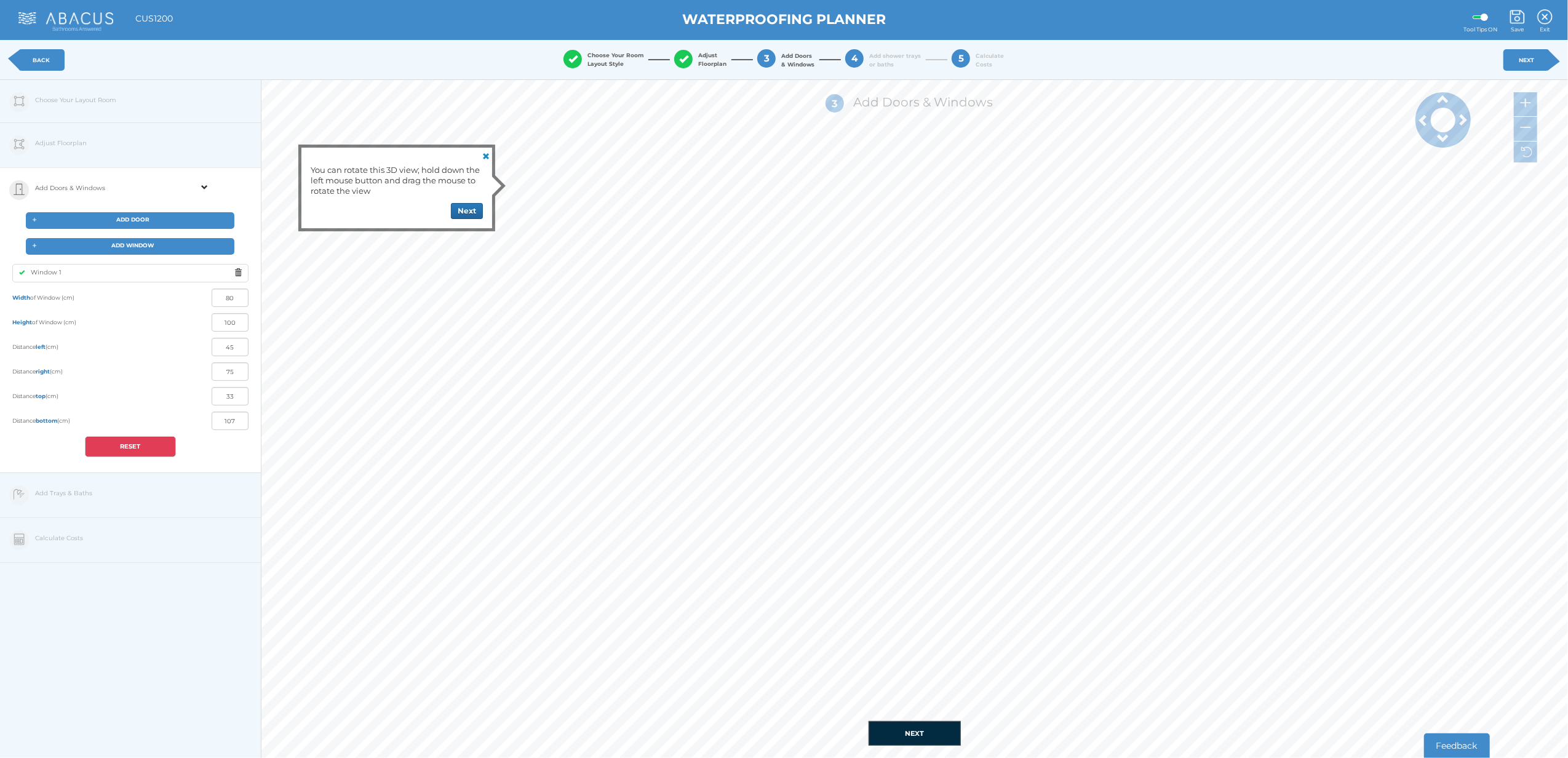
type input "36"
type input "84"
type input "32"
type input "108"
type input "28"
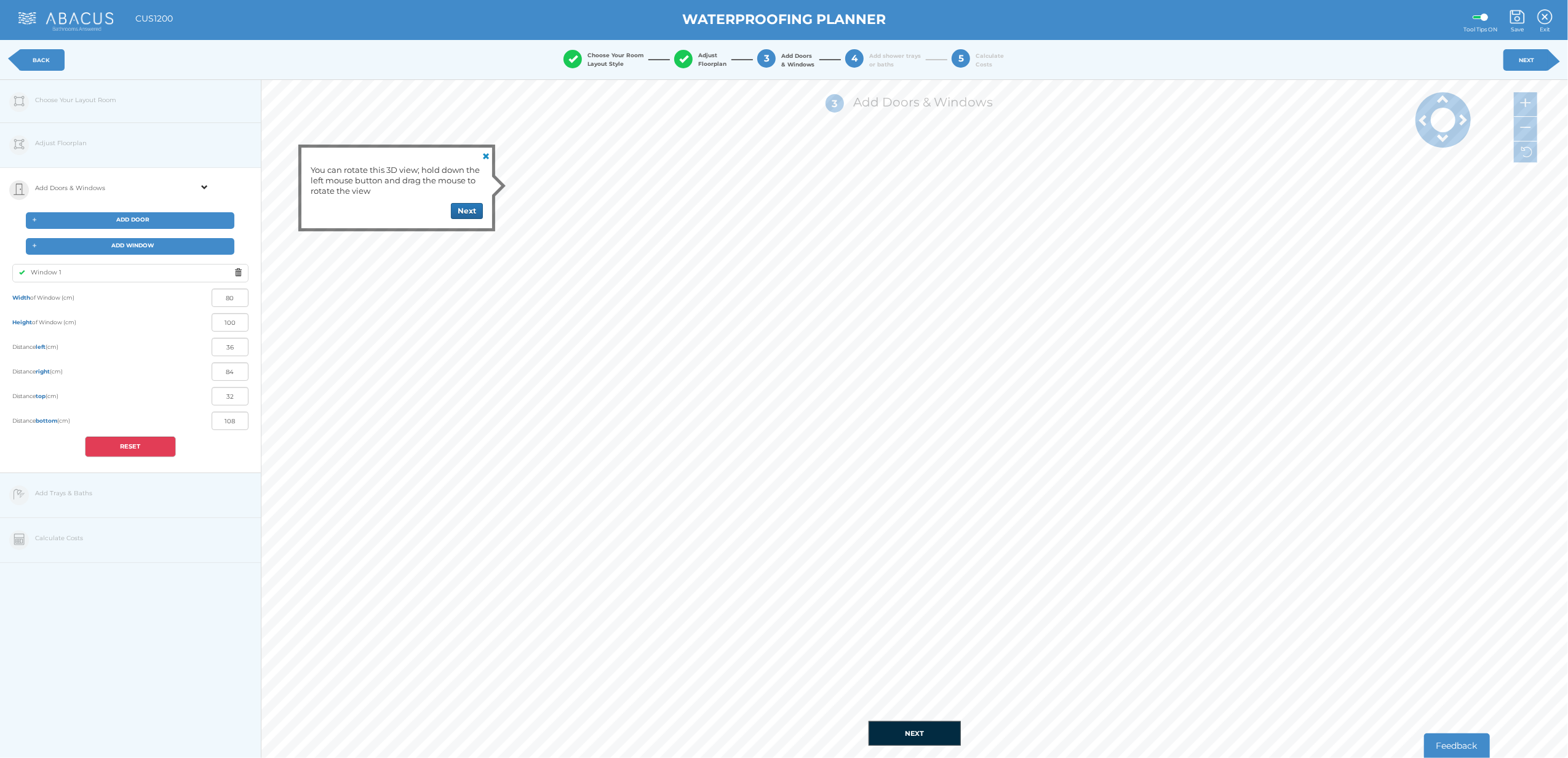
type input "92"
type input "22"
type input "98"
type input "31"
type input "109"
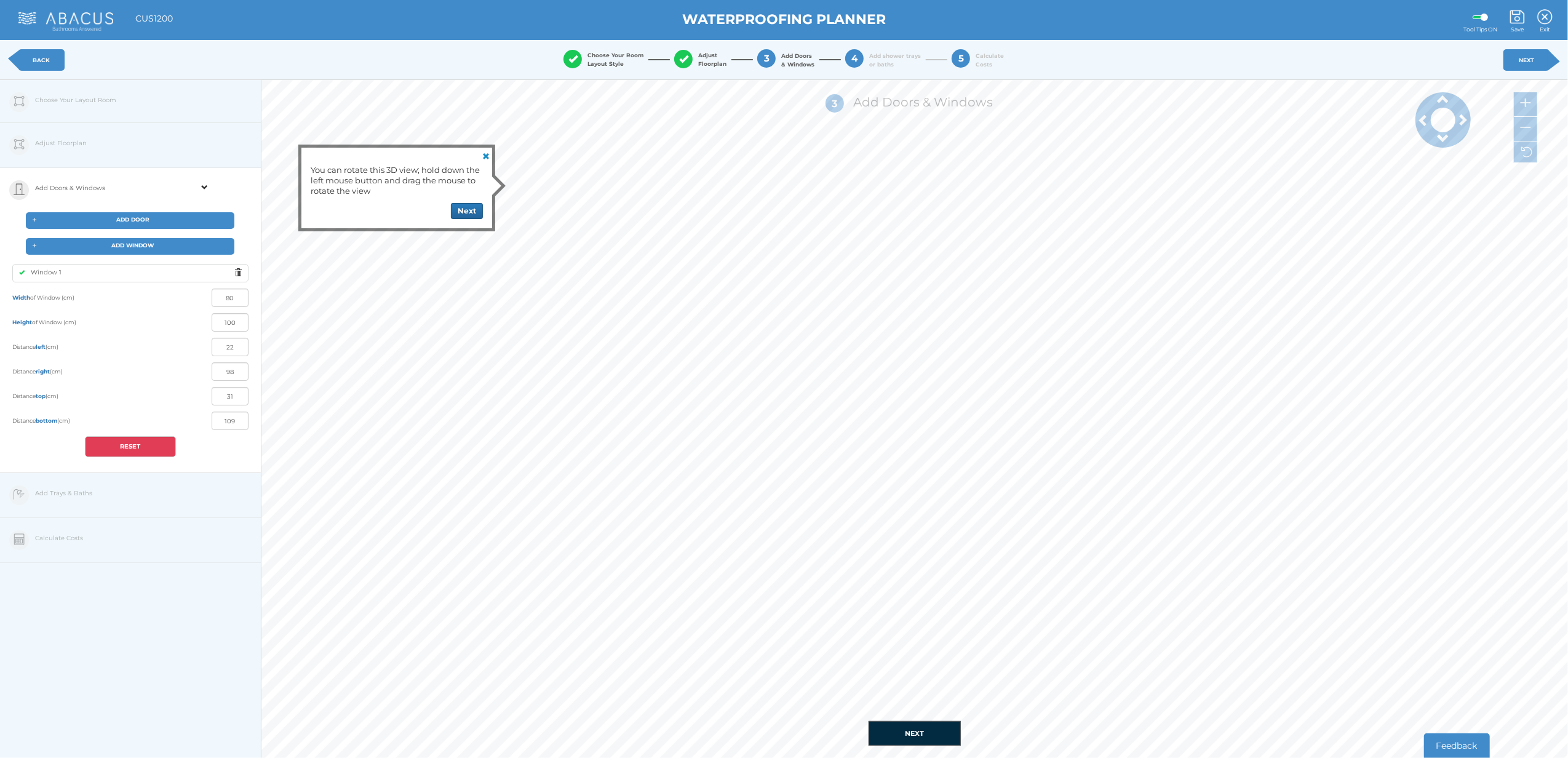
type input "17"
type input "103"
type input "30"
type input "110"
type input "15"
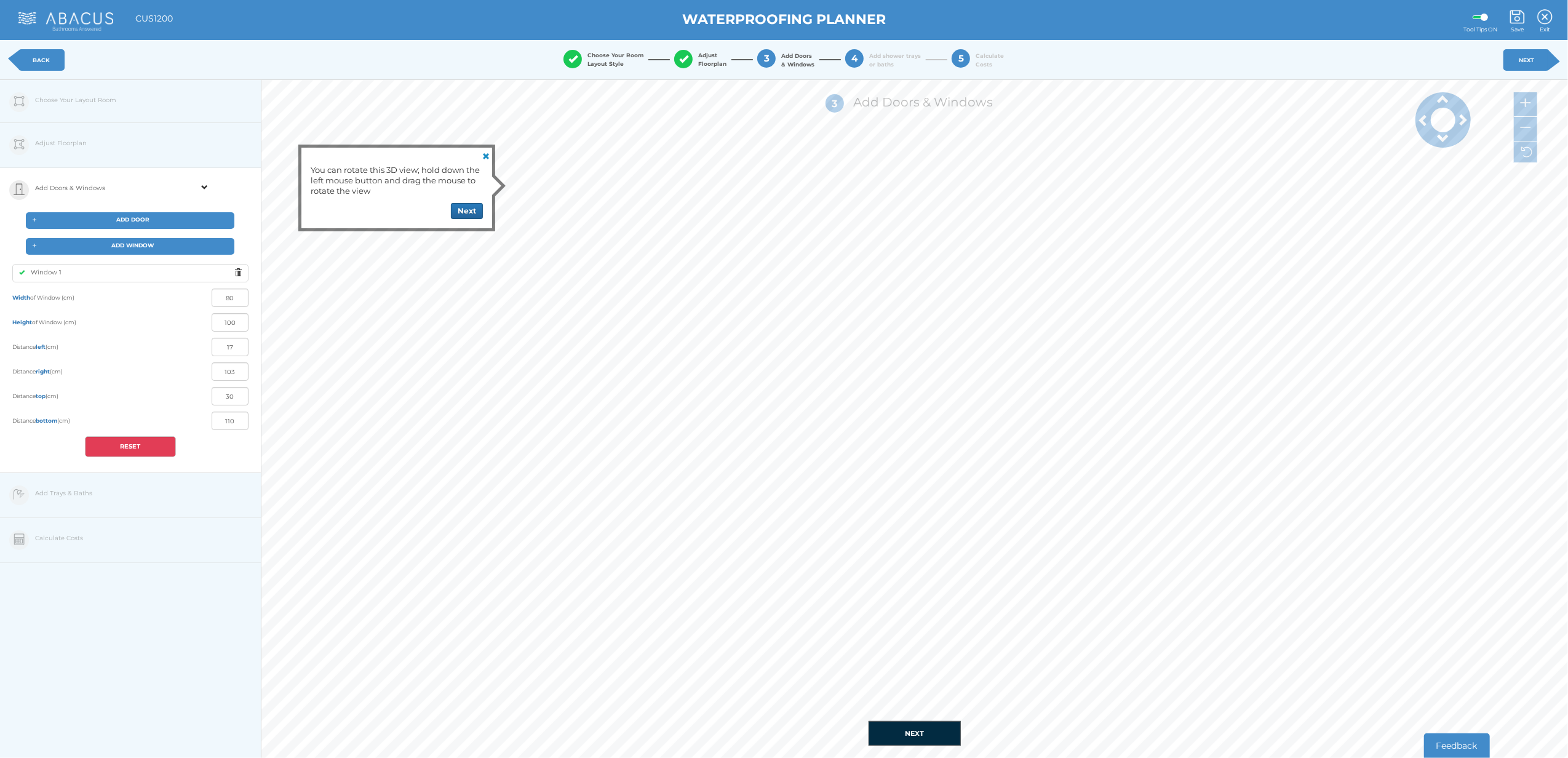
type input "105"
type input "14"
type input "106"
type input "13"
type input "107"
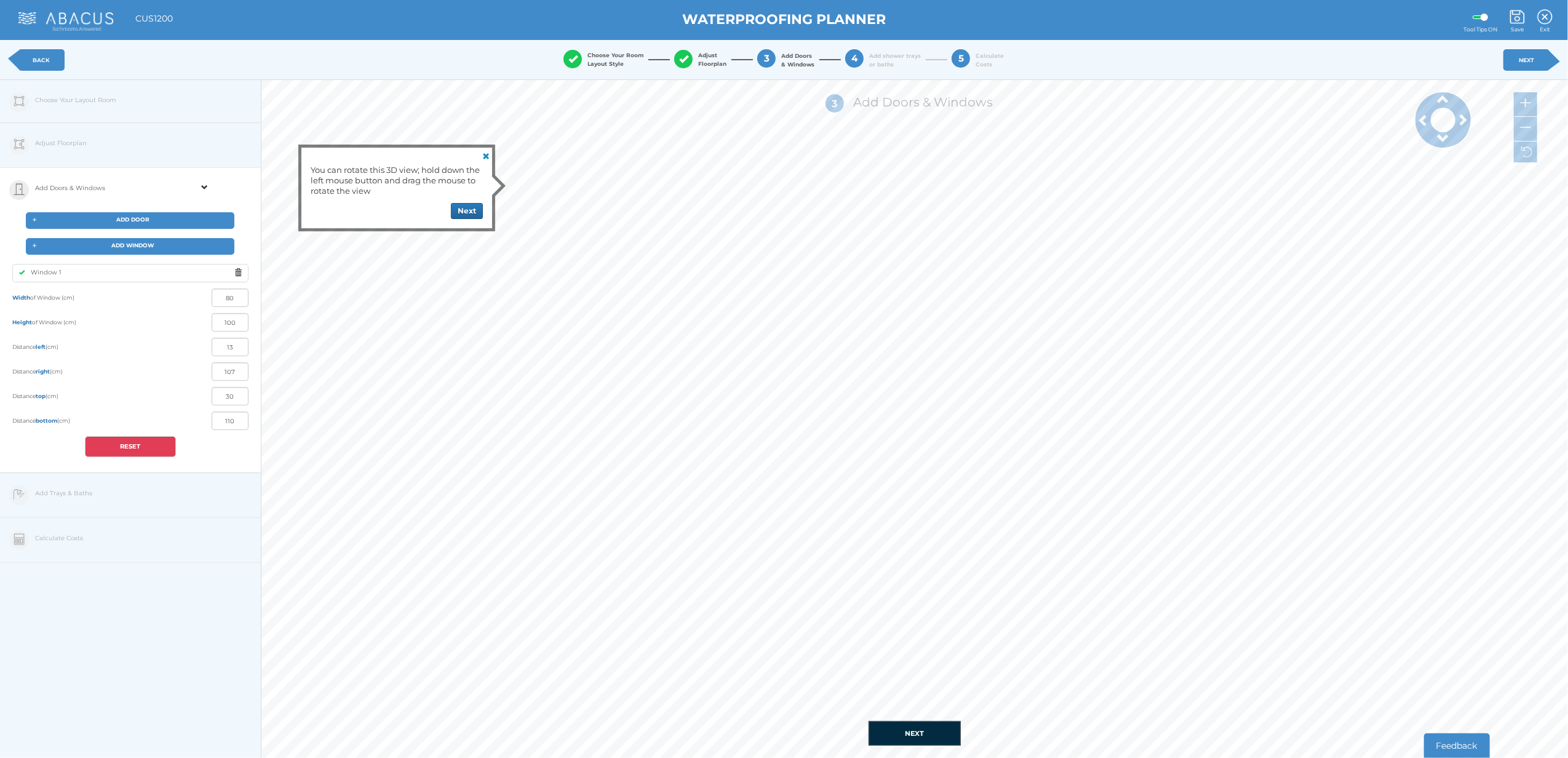
type input "28"
type input "112"
type input "12"
type input "108"
type input "20"
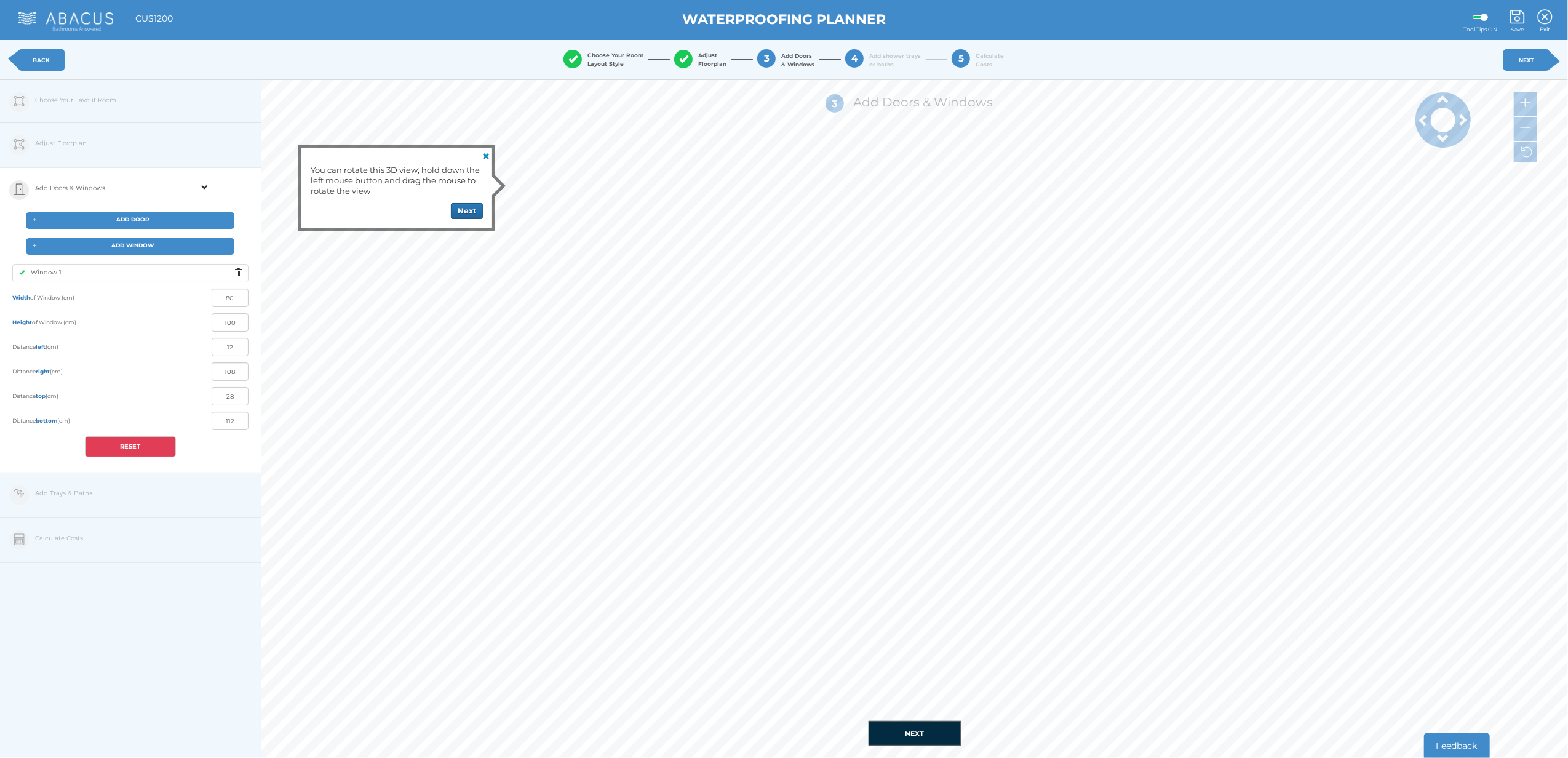
type input "100"
type input "45"
type input "75"
type input "80"
type input "40"
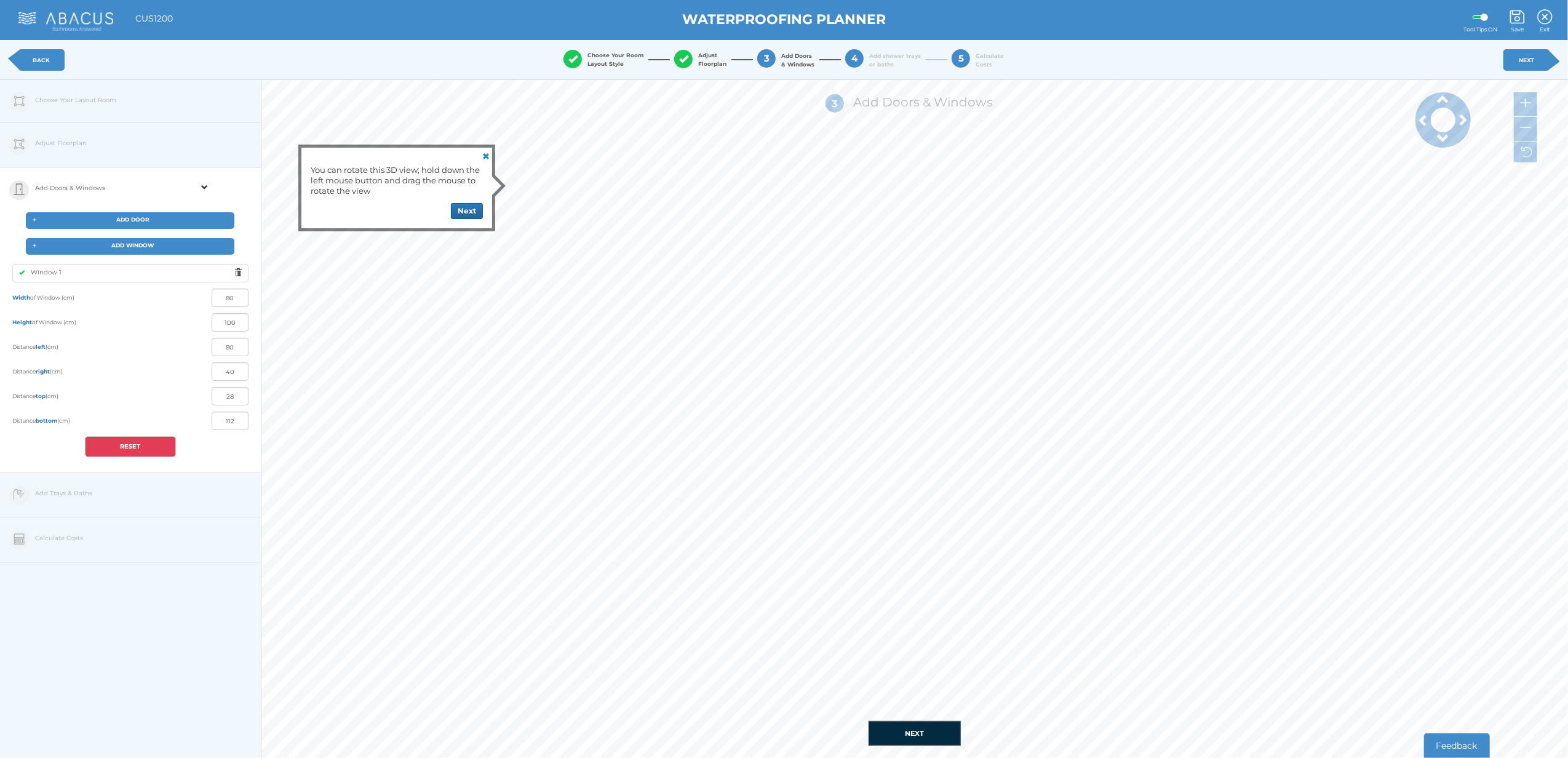
type input "120"
type input "0"
type input "54"
type input "106"
type input "1"
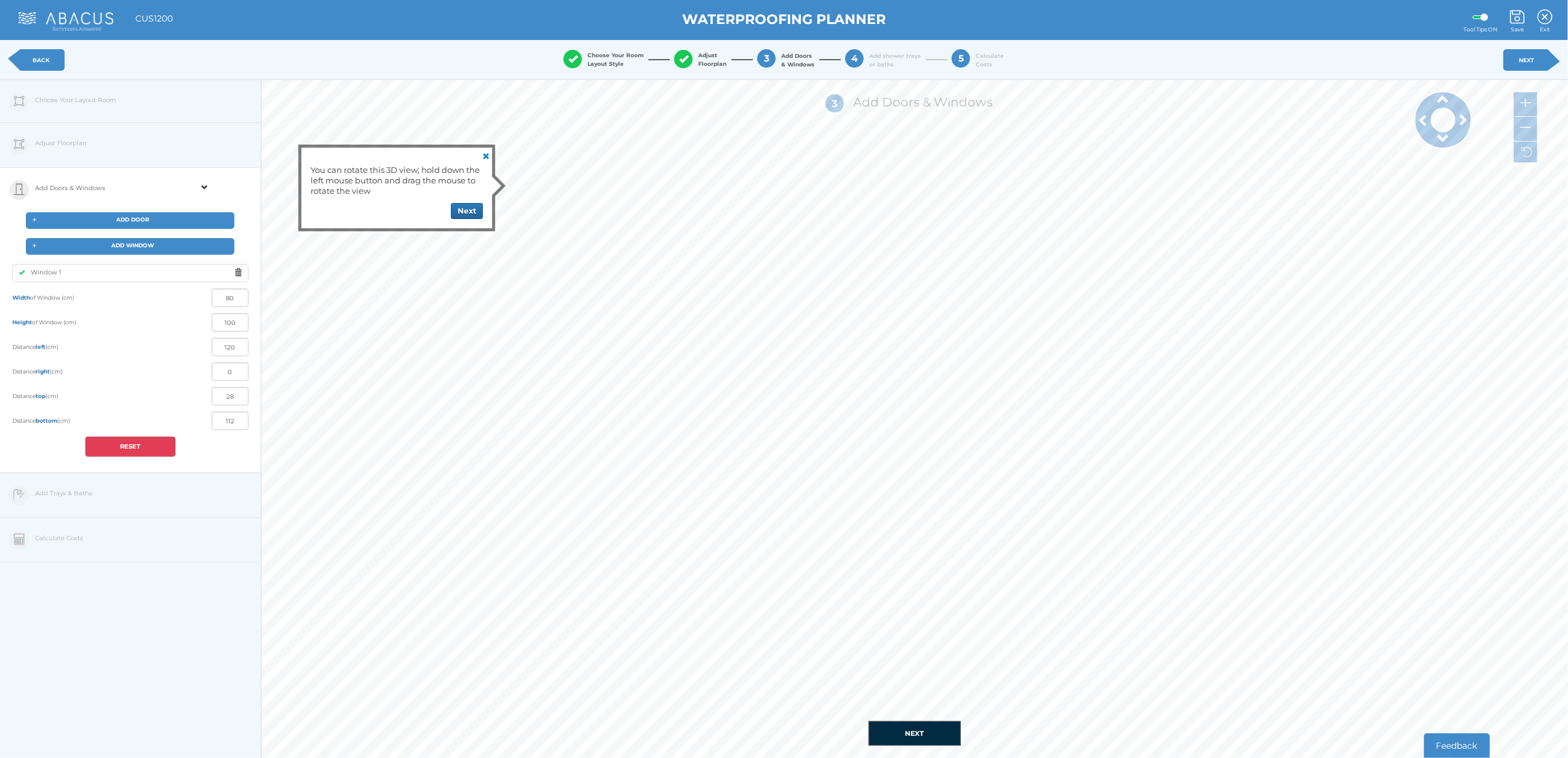
type input "139"
type input "0"
type input "160"
type input "120"
type input "0"
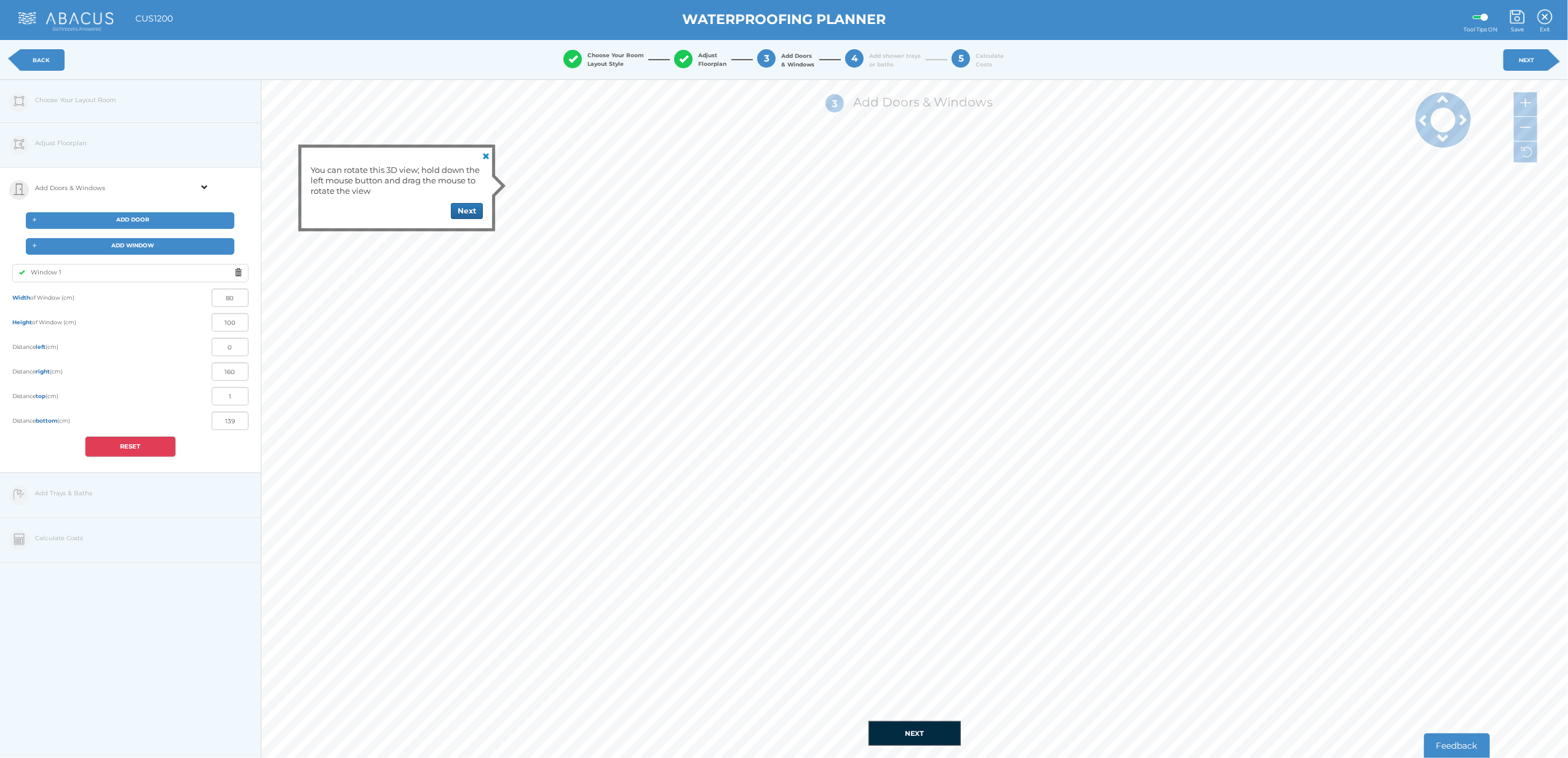
type input "6"
type input "134"
type input "73"
type input "47"
type input "4"
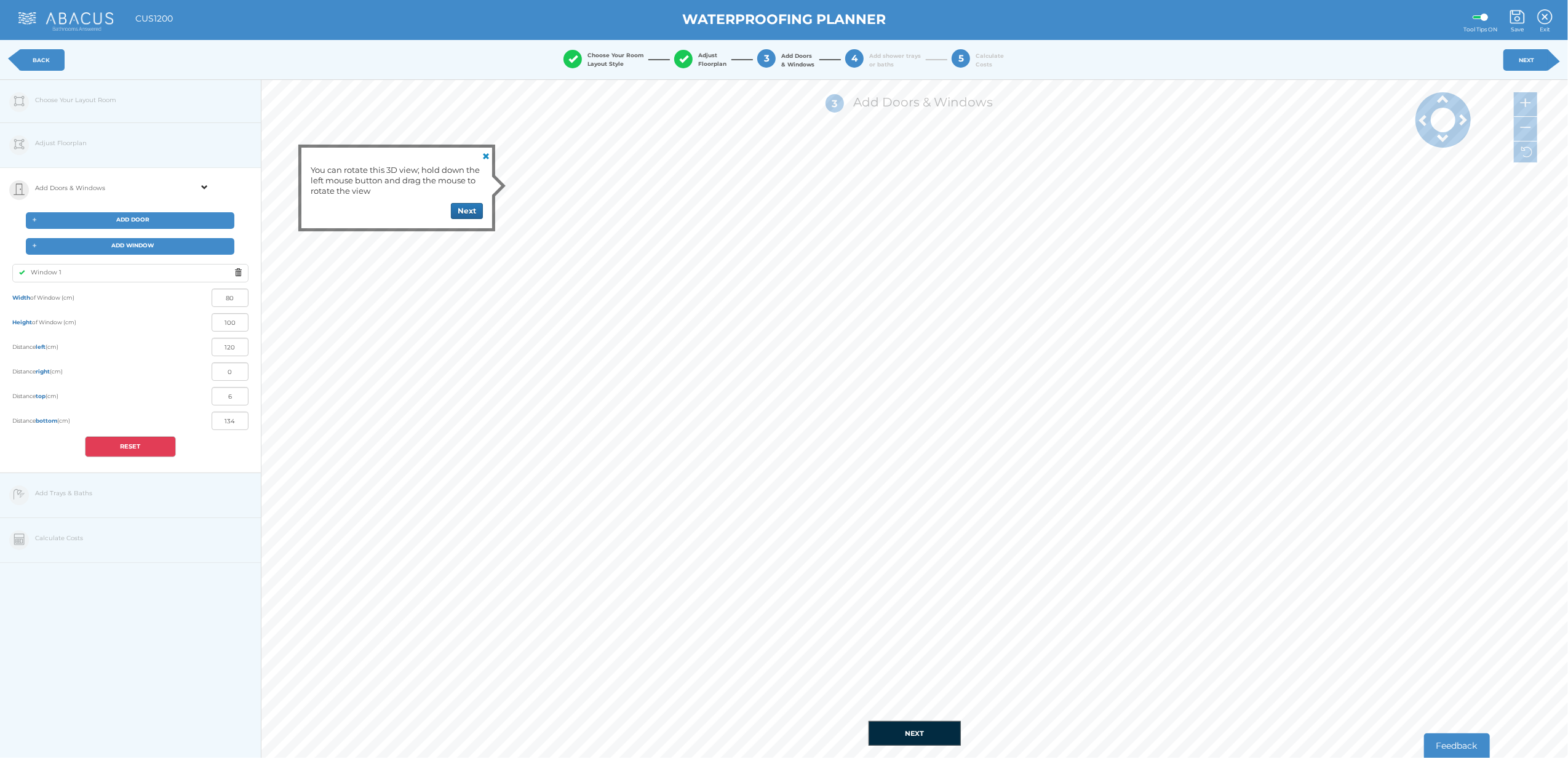
type input "136"
type input "41"
type input "79"
type input "21"
type input "99"
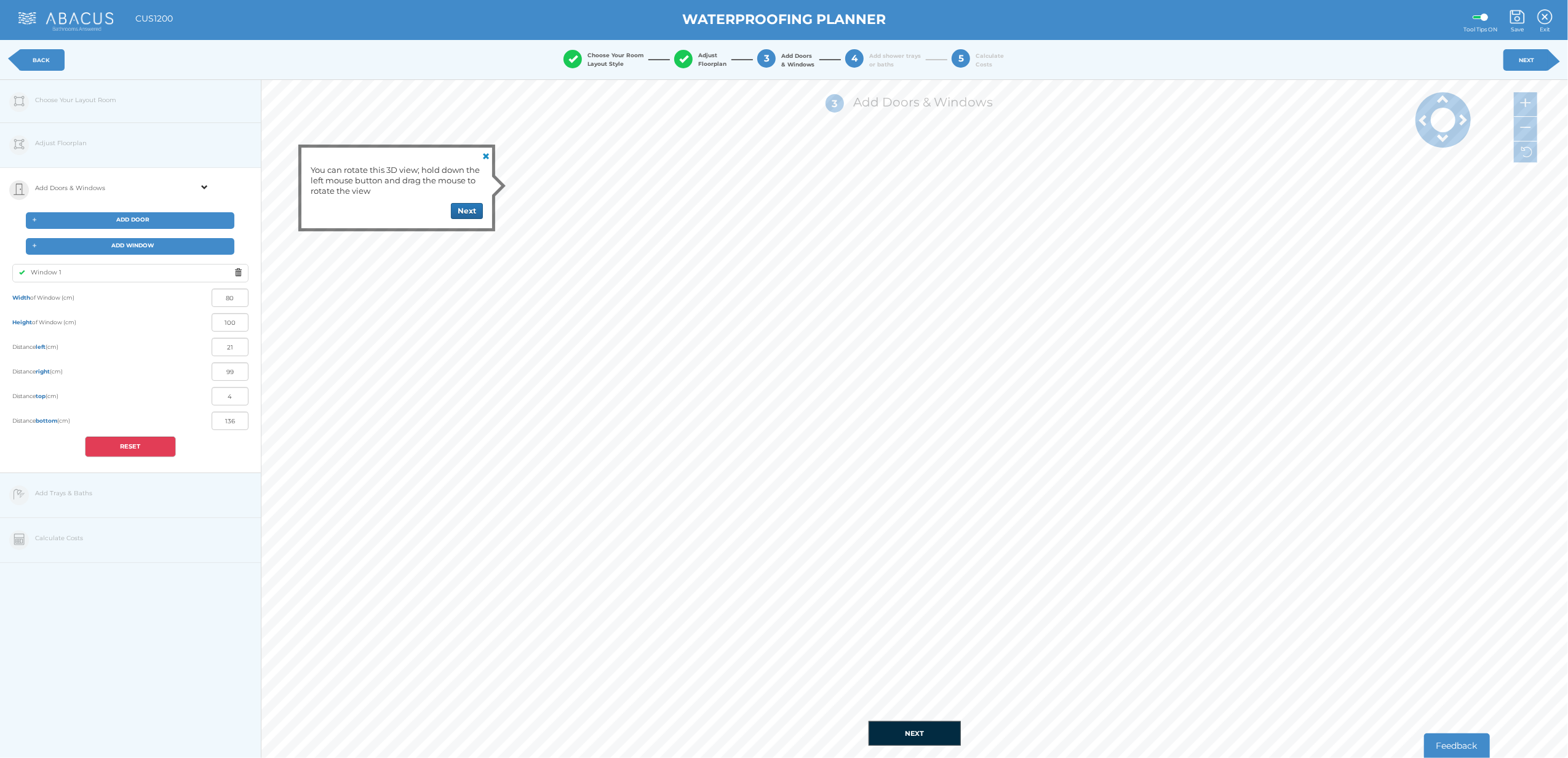
type input "8"
type input "112"
type input "7"
type input "113"
type input "9"
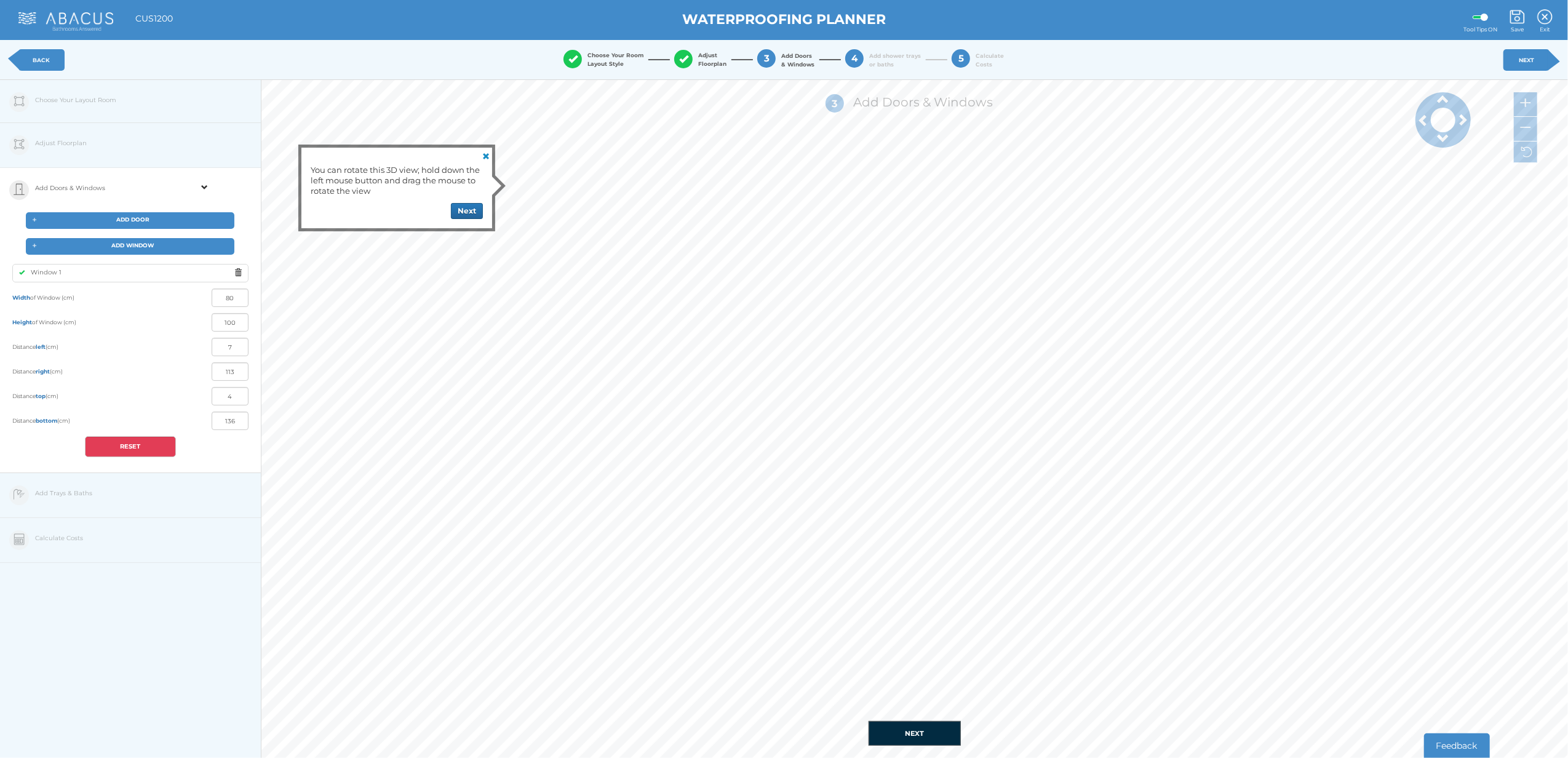
type input "111"
type input "10"
type input "110"
type input "15"
type input "105"
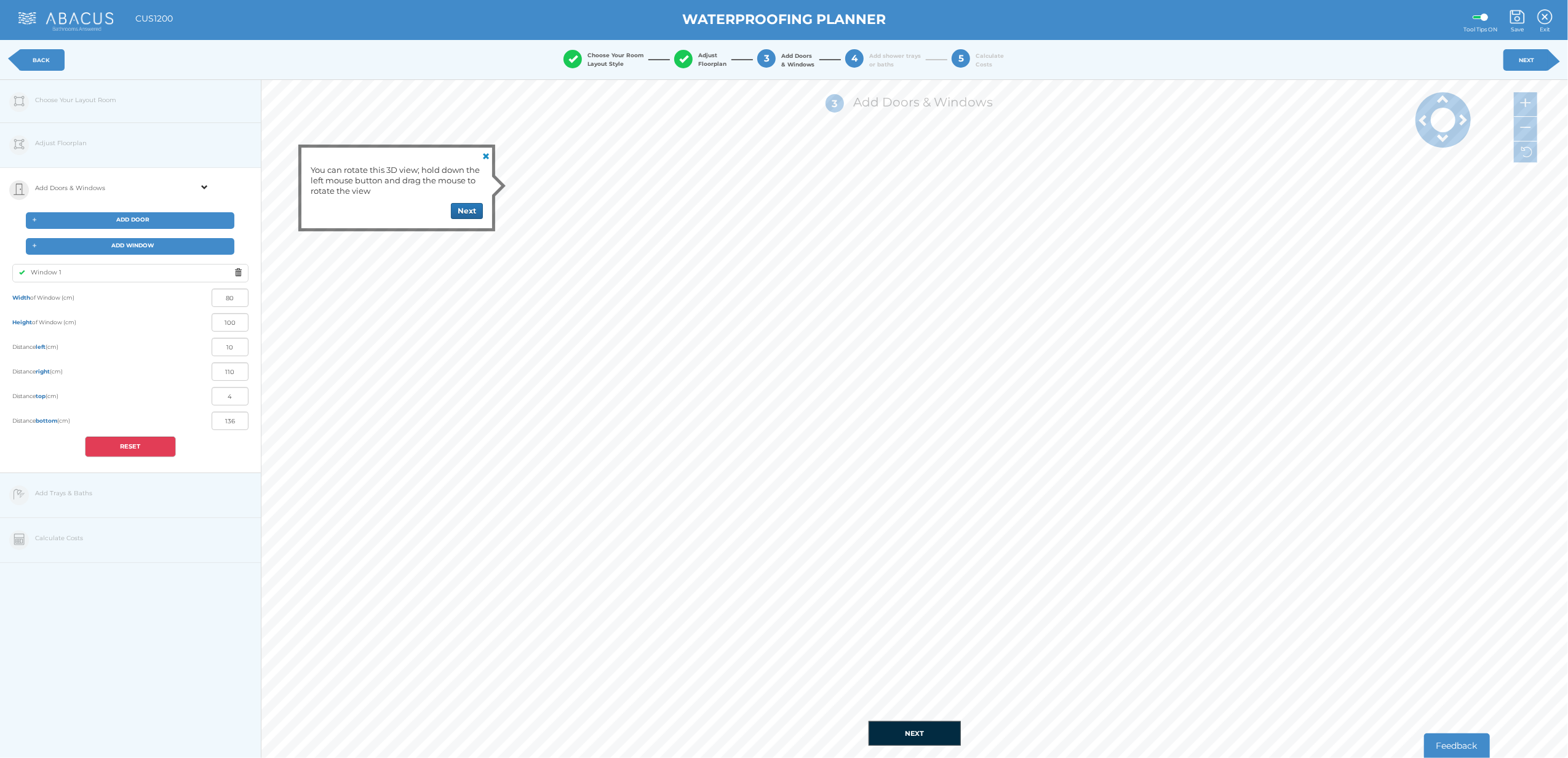
type input "6"
type input "134"
type input "24"
type input "96"
type input "38"
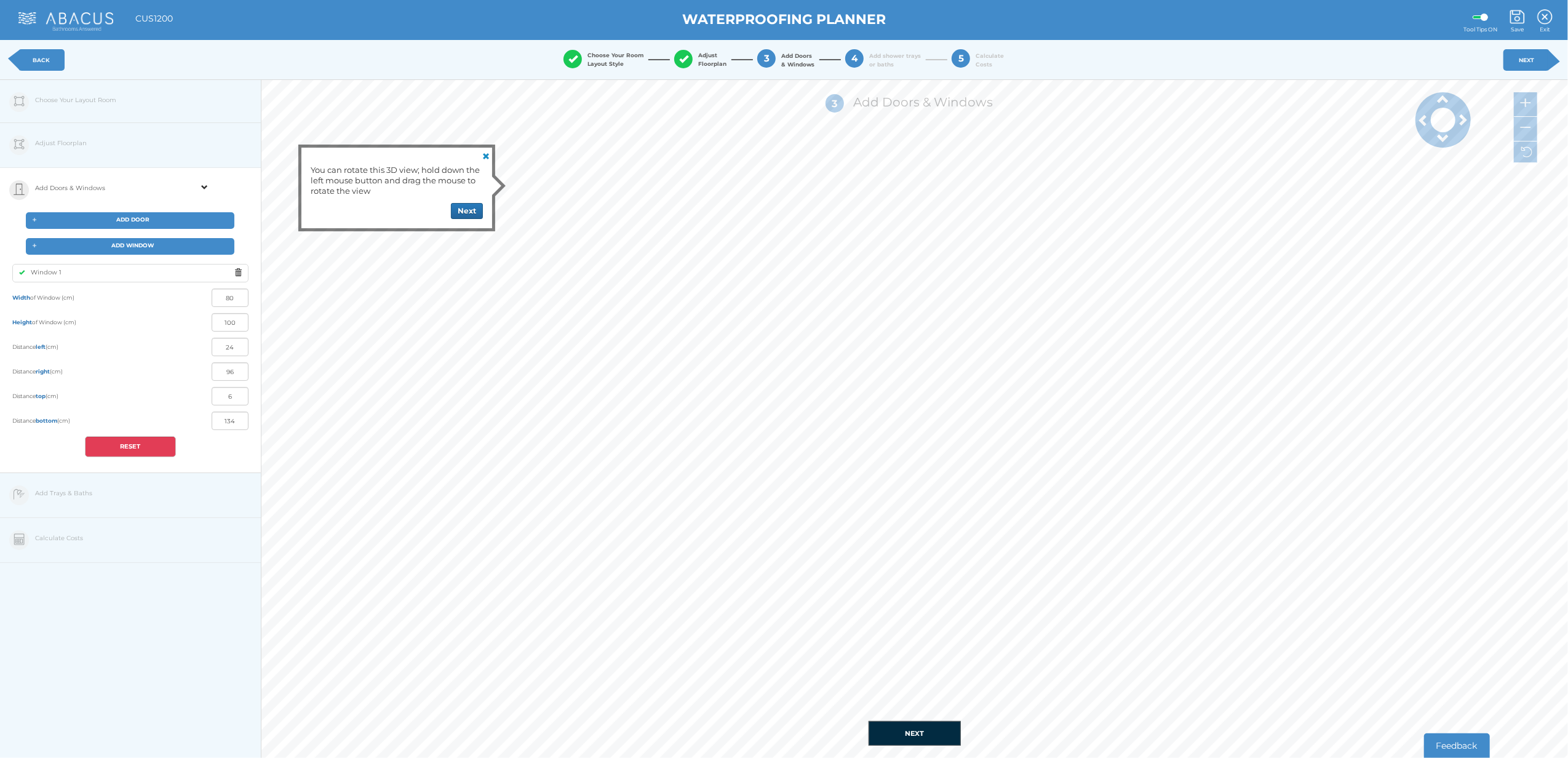
type input "82"
type input "46"
type input "74"
type input "52"
type input "68"
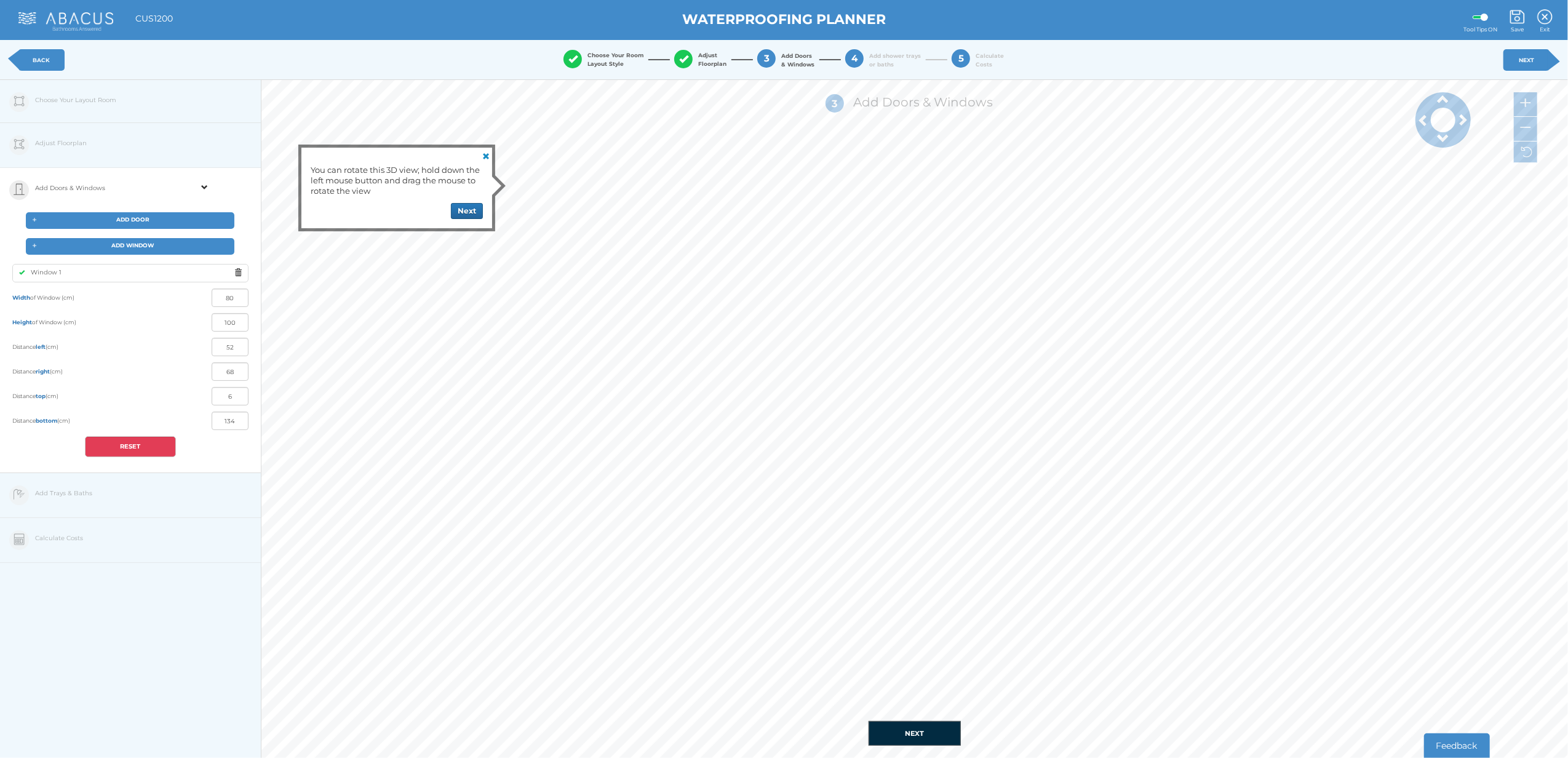
type input "56"
type input "64"
type input "7"
type input "133"
type input "64"
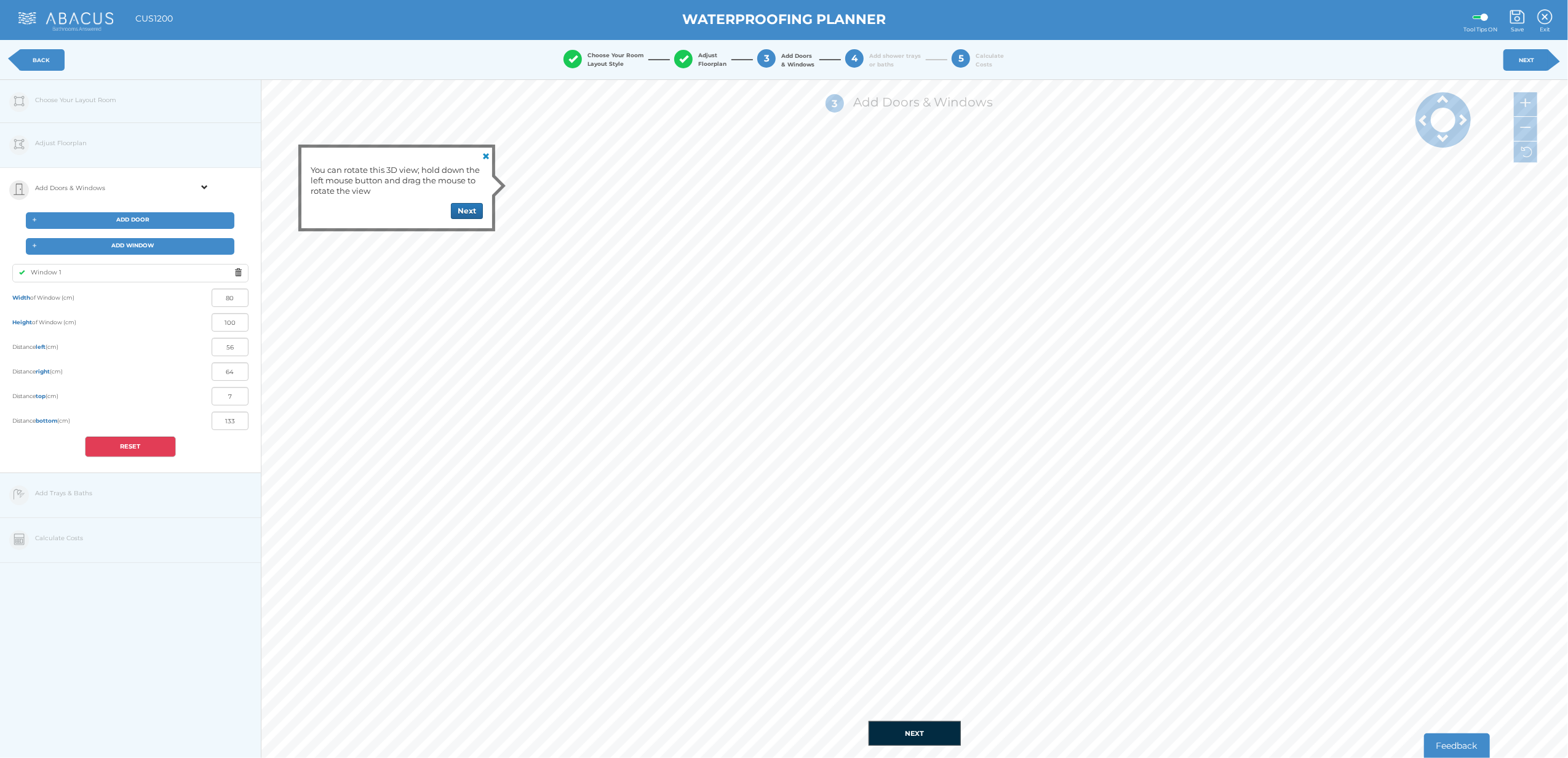
type input "56"
type input "8"
type input "132"
type input "72"
type input "48"
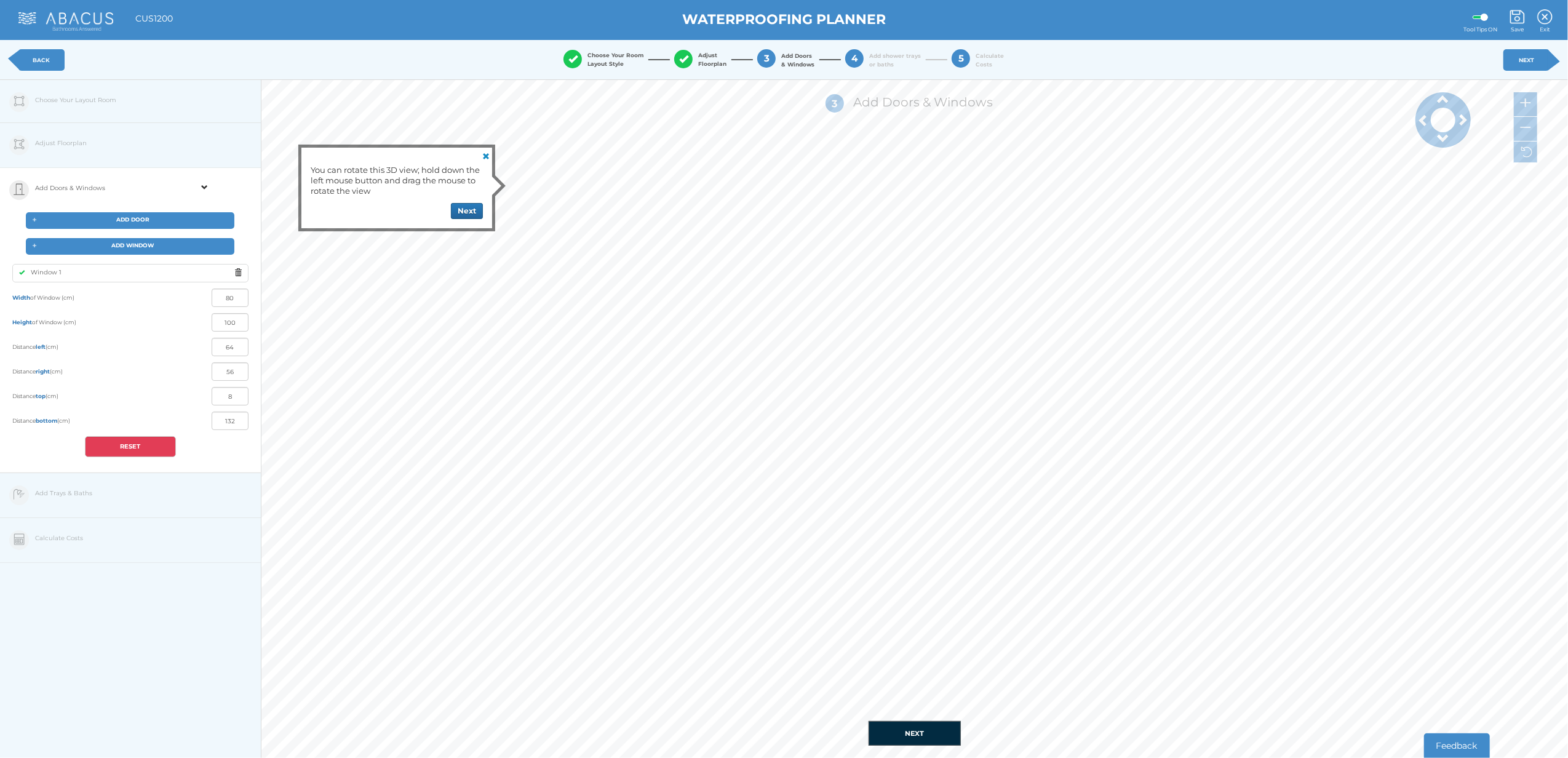
type input "11"
type input "129"
type input "77"
type input "43"
type input "12"
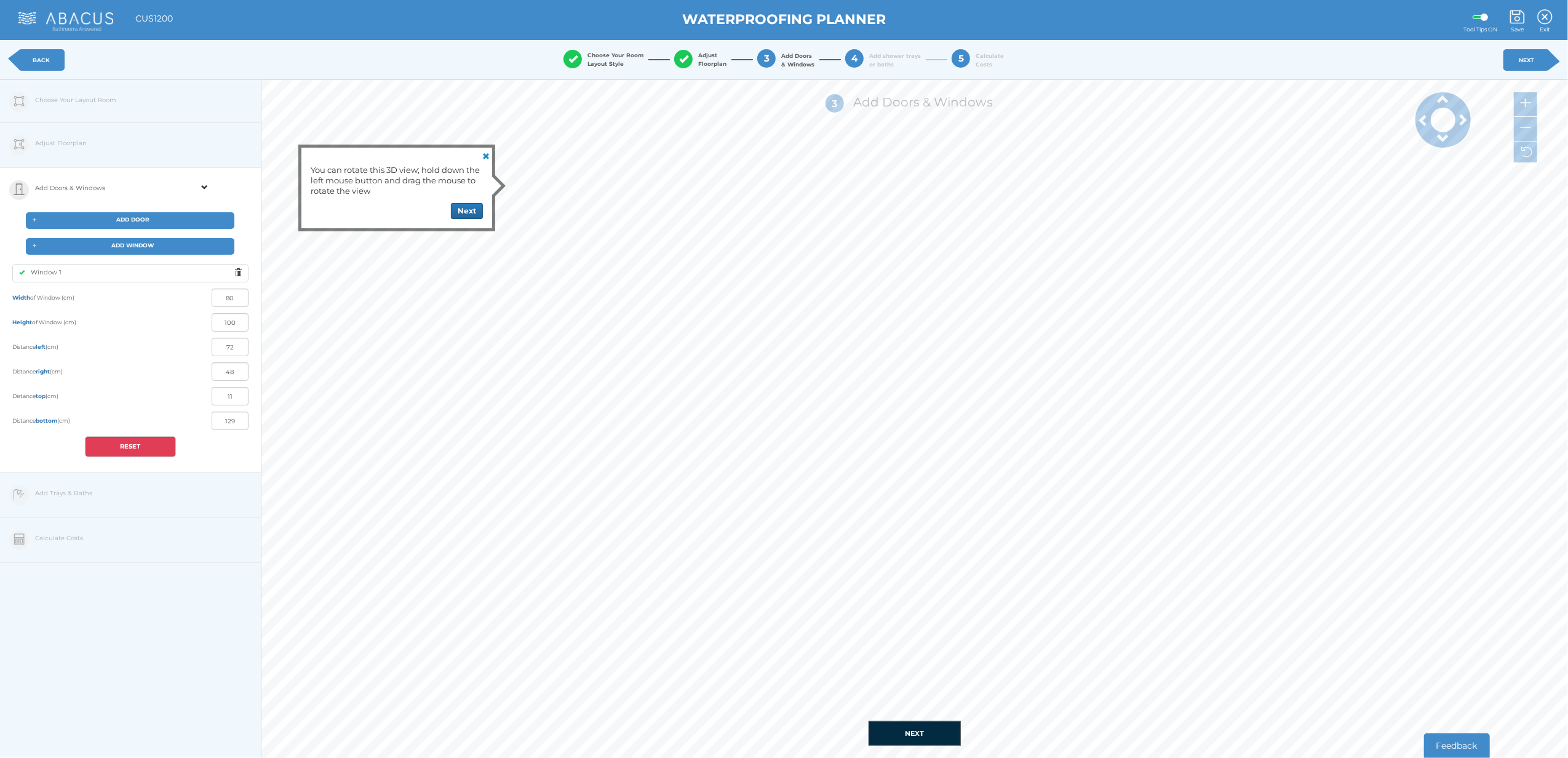
type input "128"
type input "76"
type input "44"
type input "72"
type input "48"
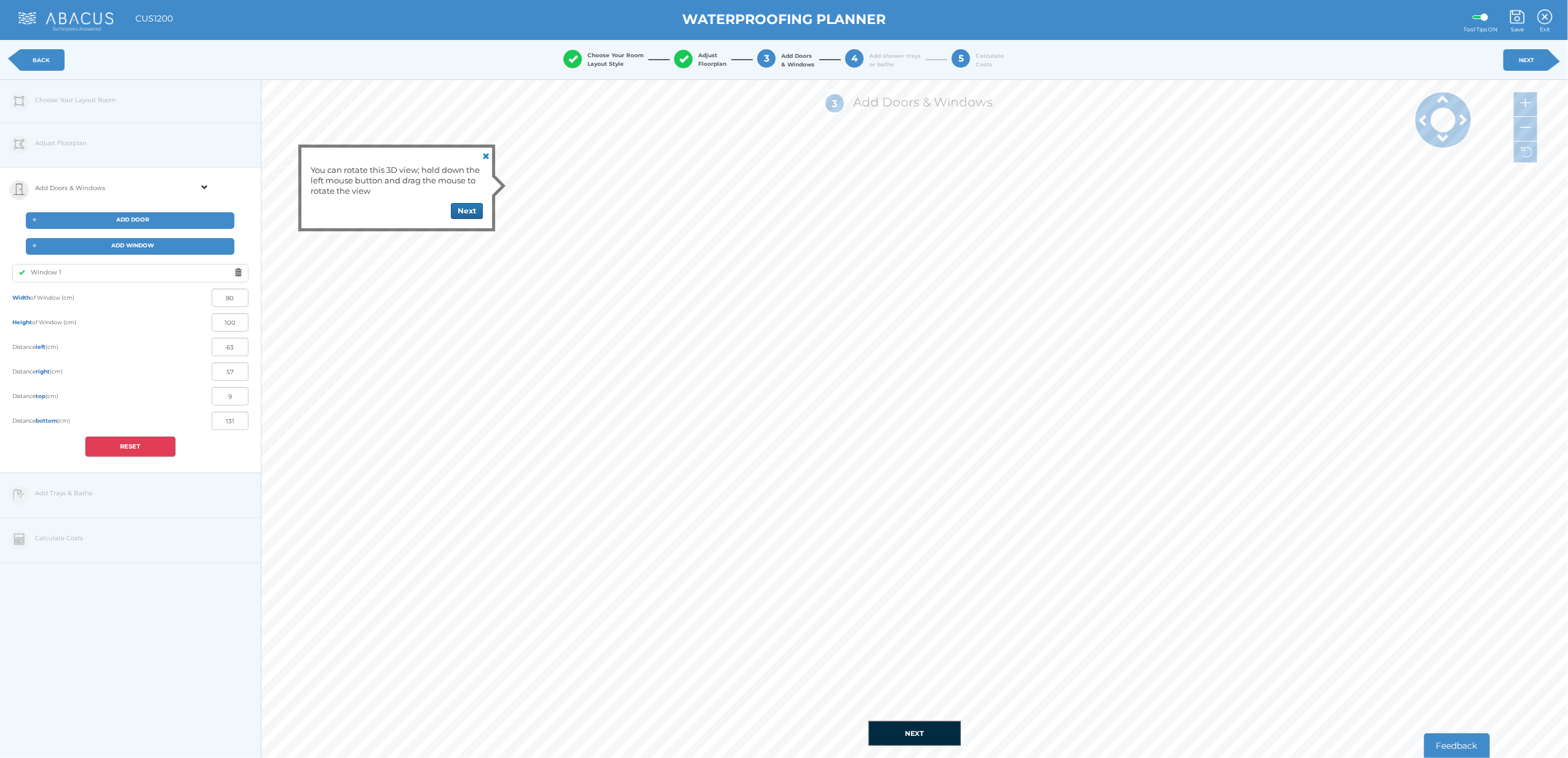
click at [913, 727] on button "NEXT" at bounding box center [915, 733] width 92 height 25
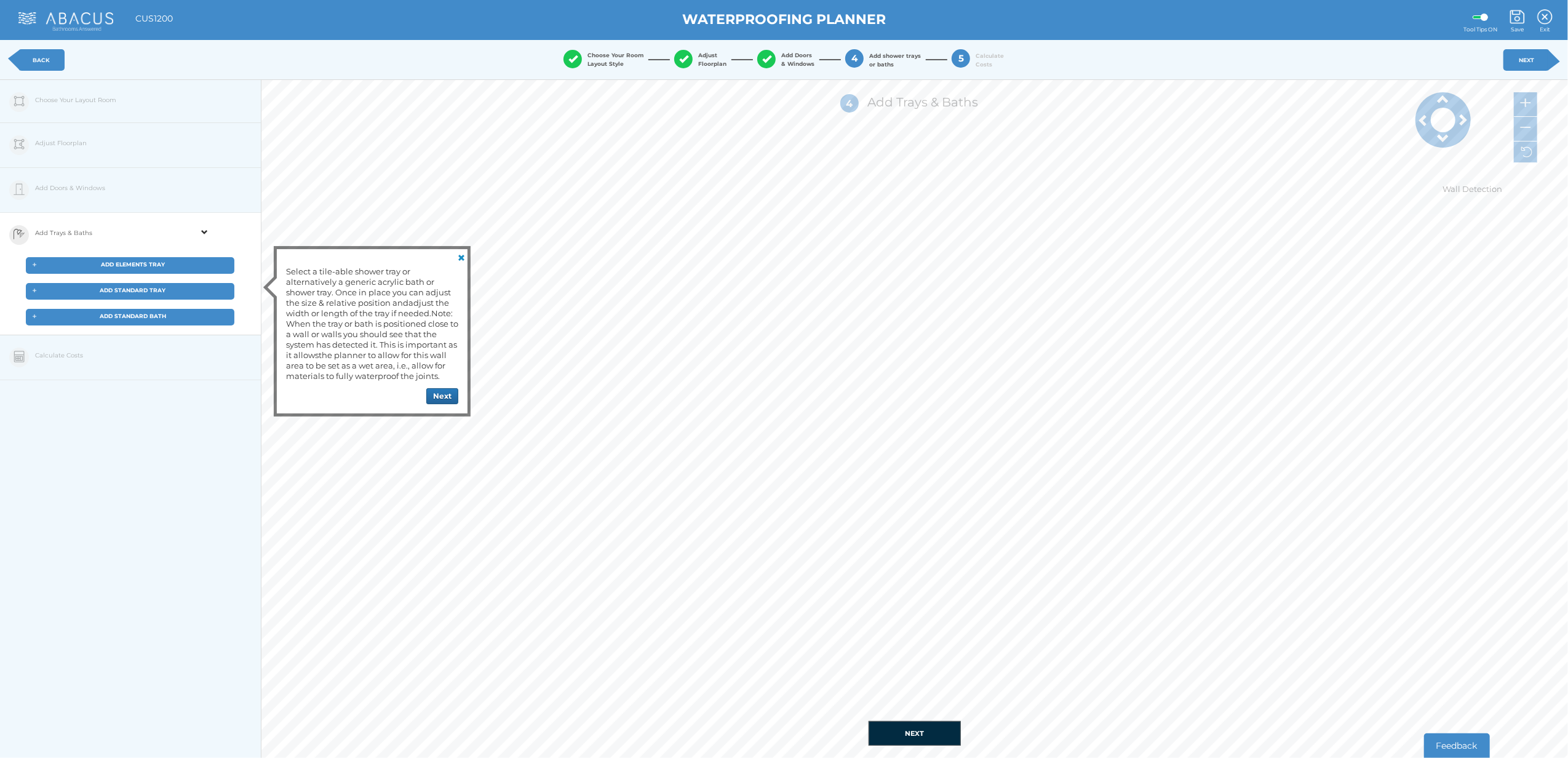
click at [134, 399] on div "Edit Floorplan Design Add Items Choose Your Layout Room Adjust Floorplan Height…" at bounding box center [130, 459] width 261 height 758
